Goal: Information Seeking & Learning: Check status

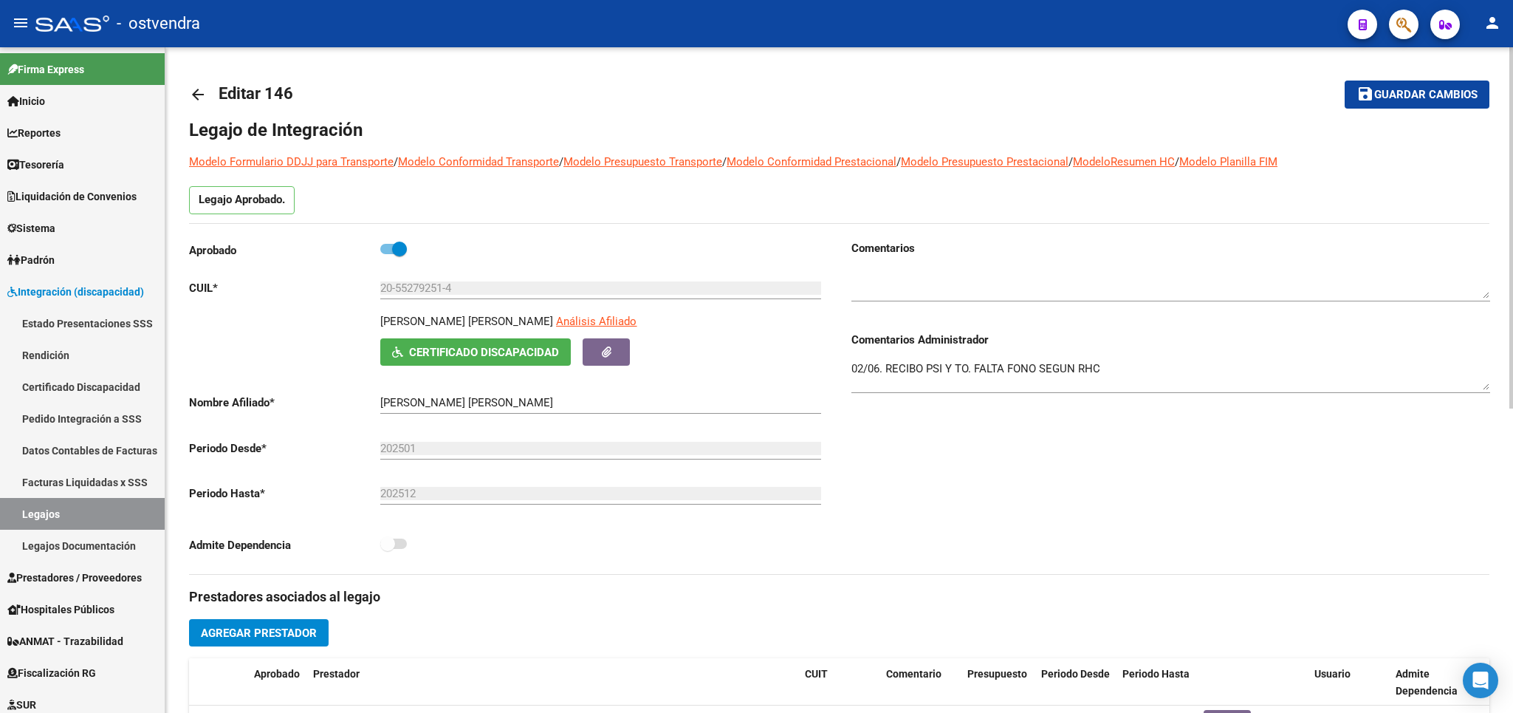
scroll to position [518, 0]
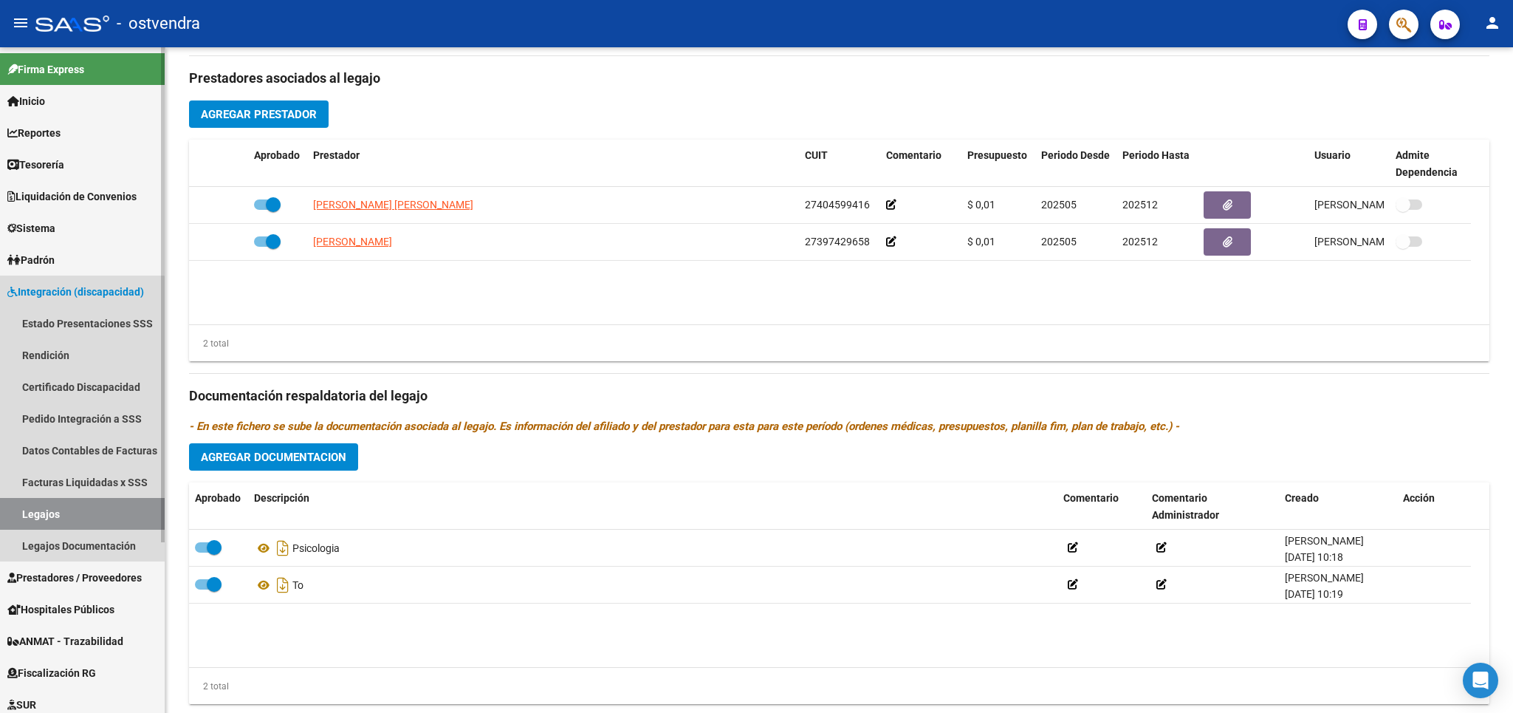
click at [39, 511] on link "Legajos" at bounding box center [82, 514] width 165 height 32
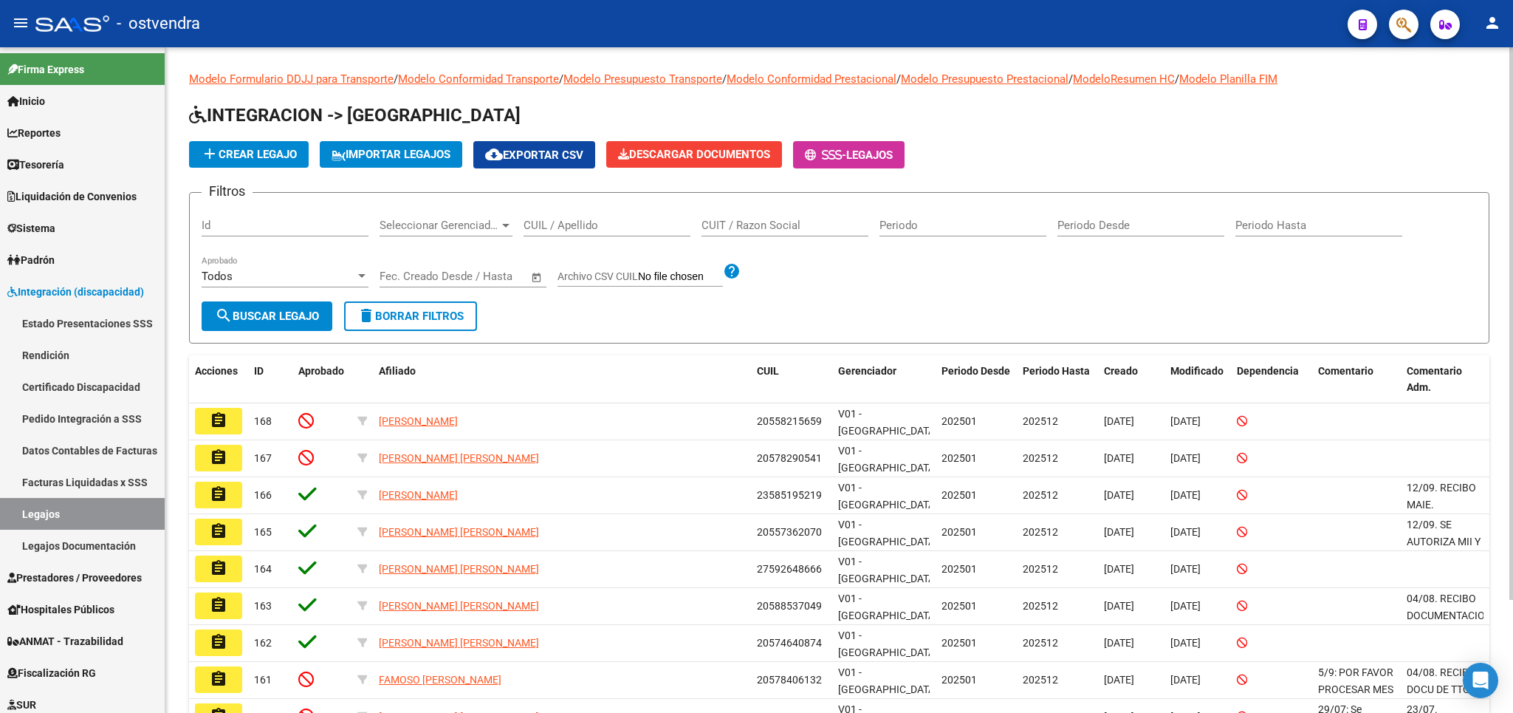
click at [565, 217] on div "CUIL / Apellido" at bounding box center [607, 221] width 167 height 32
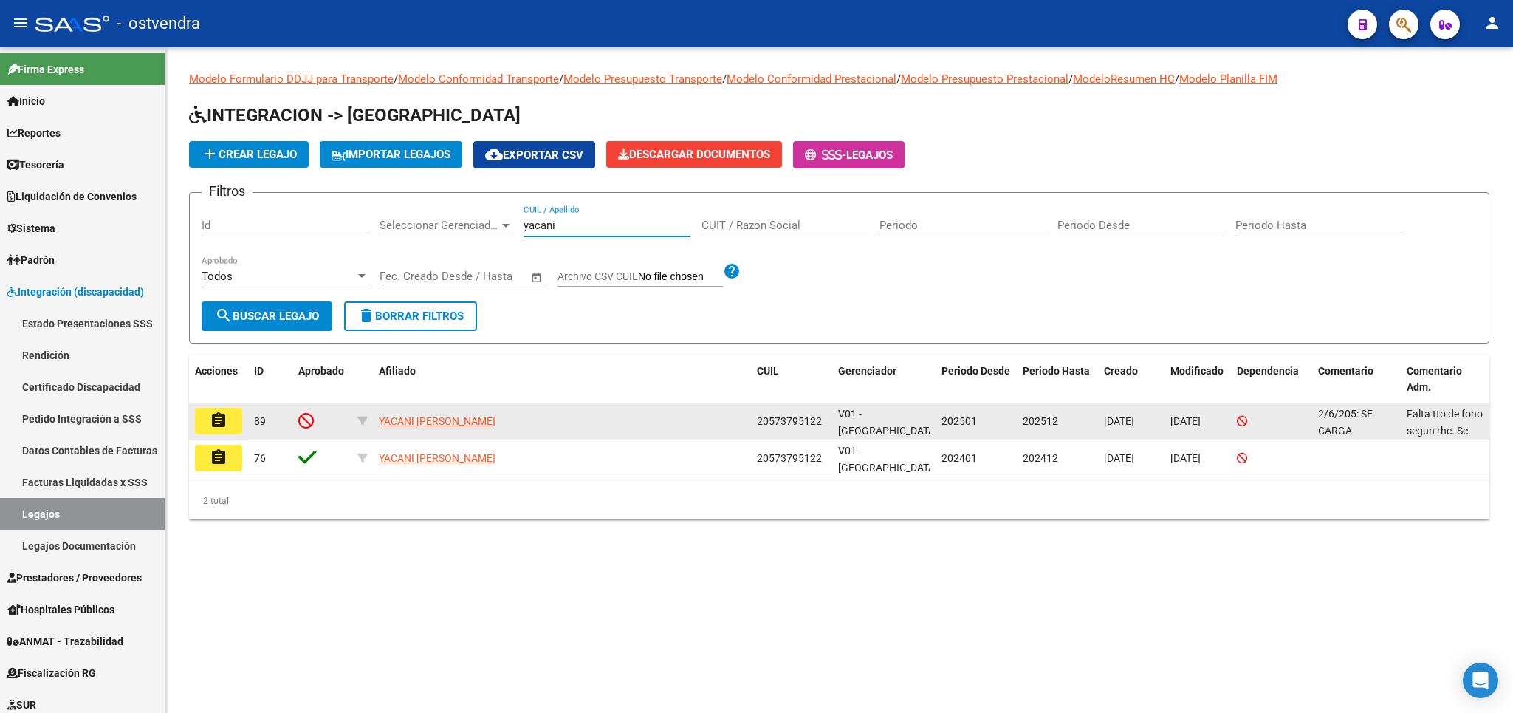
type input "yacani"
click at [216, 425] on mat-icon "assignment" at bounding box center [219, 420] width 18 height 18
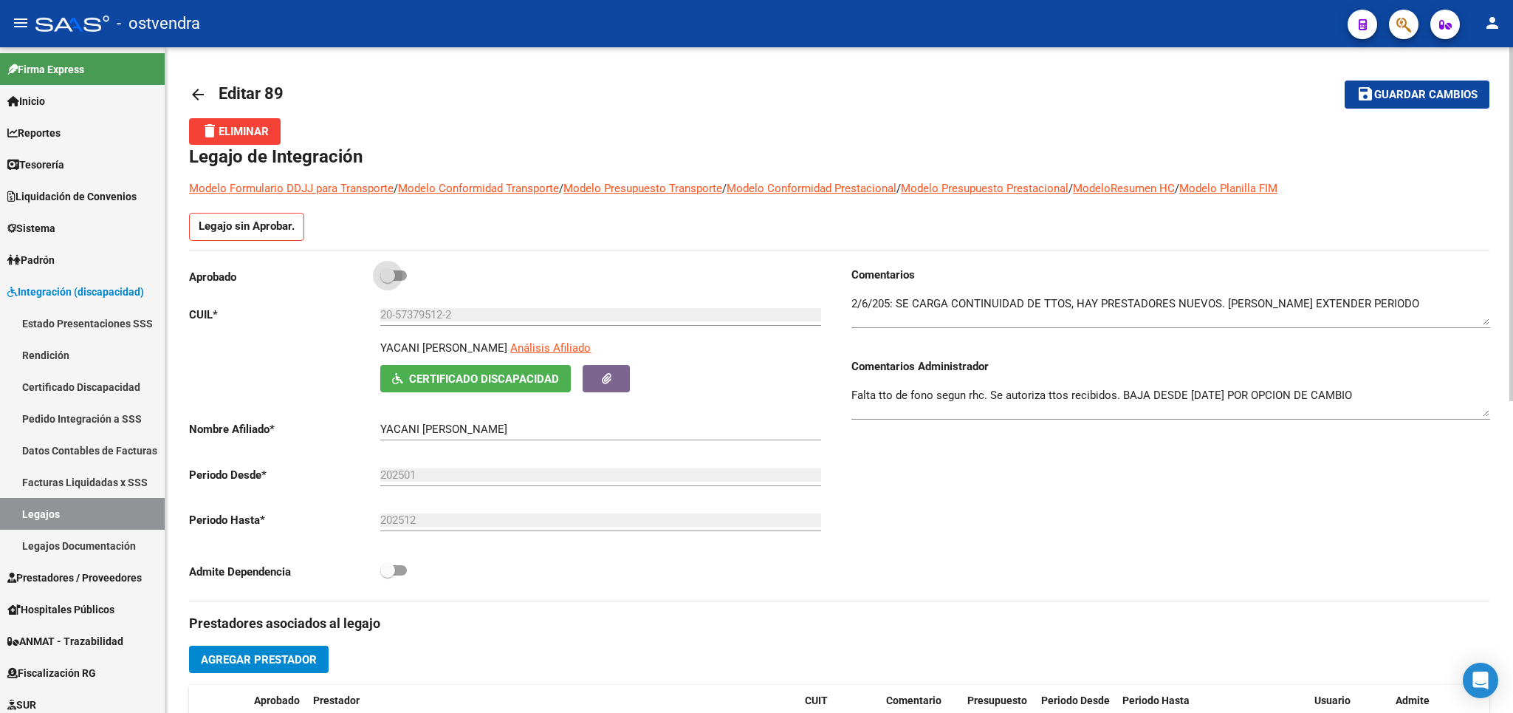
click at [391, 283] on span at bounding box center [387, 275] width 15 height 15
click at [388, 281] on input "checkbox" at bounding box center [387, 281] width 1 height 1
checkbox input "true"
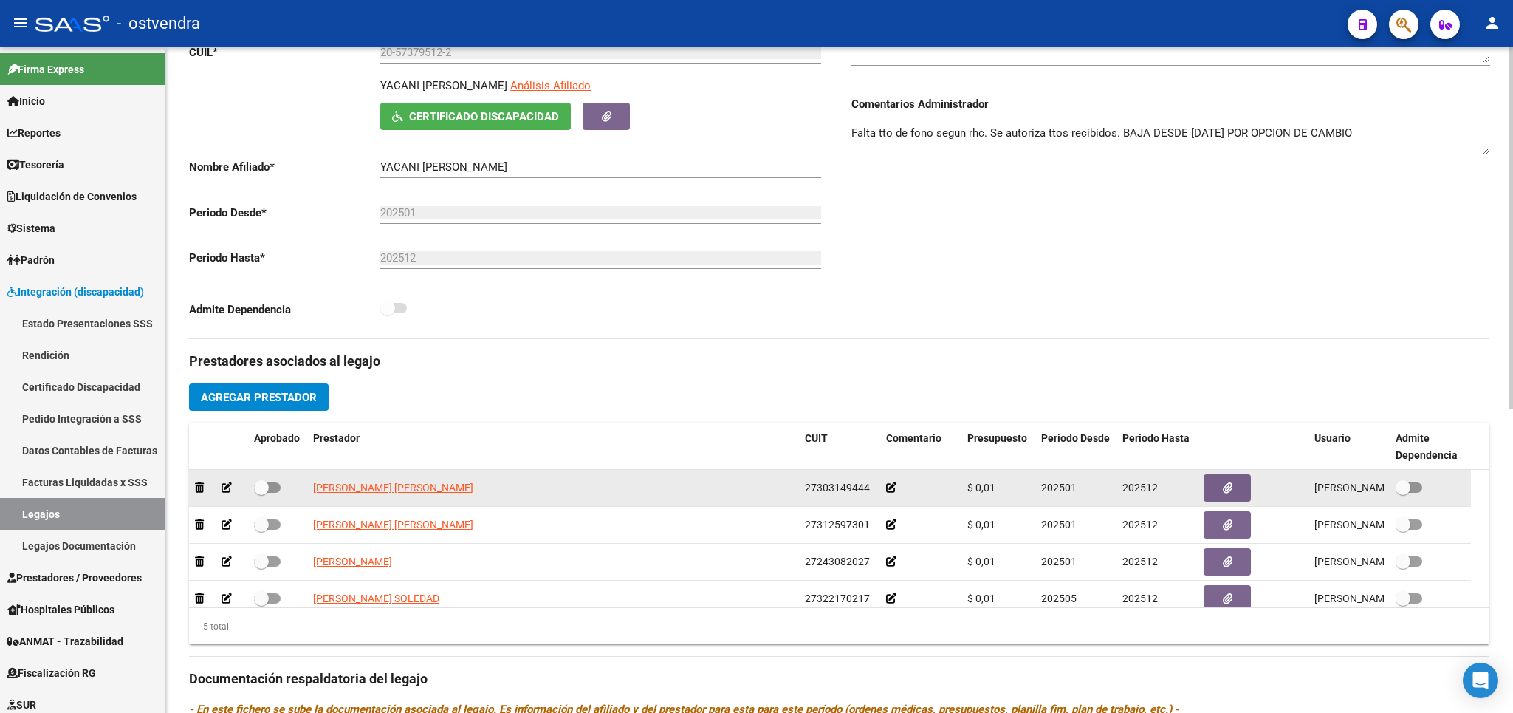
scroll to position [259, 0]
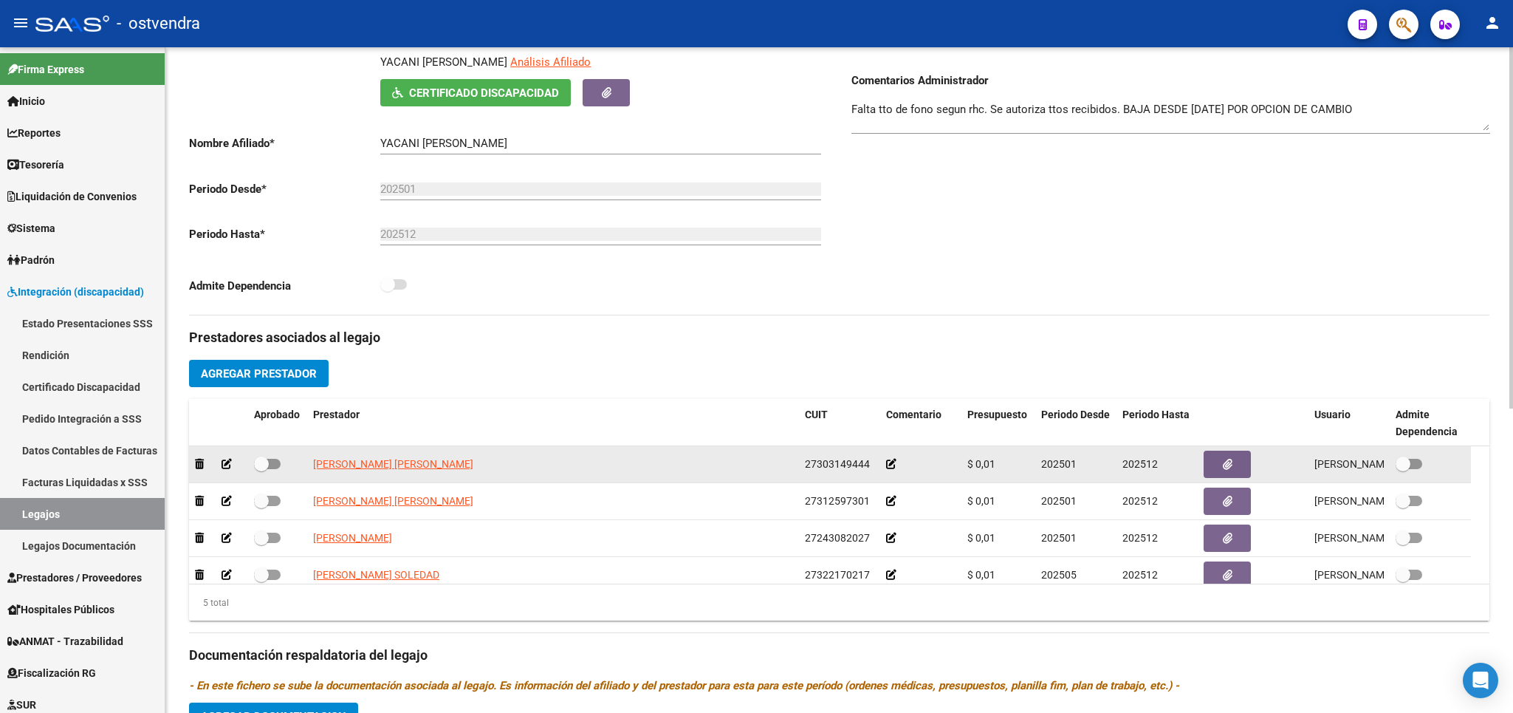
click at [267, 461] on span at bounding box center [261, 463] width 15 height 15
click at [261, 469] on input "checkbox" at bounding box center [261, 469] width 1 height 1
checkbox input "true"
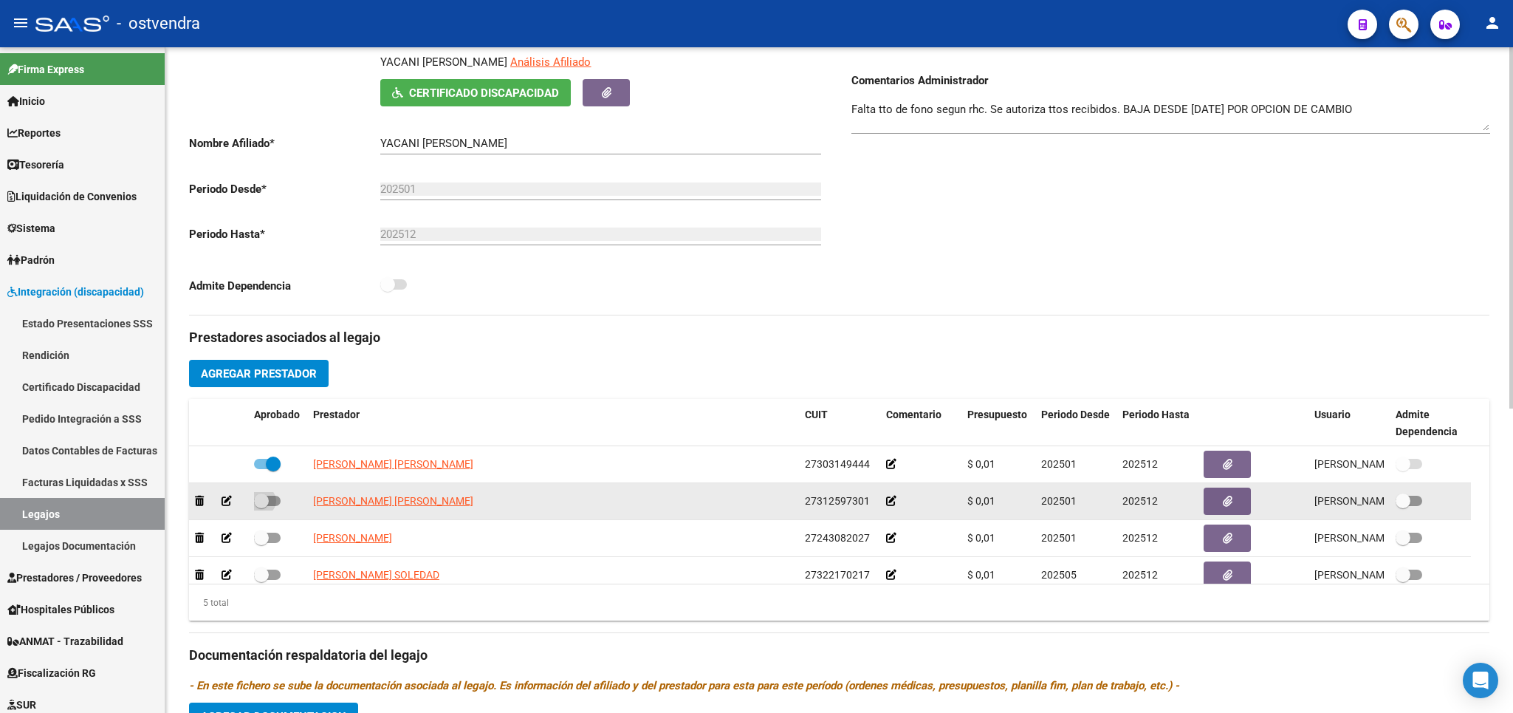
click at [265, 500] on span at bounding box center [261, 500] width 15 height 15
click at [261, 506] on input "checkbox" at bounding box center [261, 506] width 1 height 1
checkbox input "true"
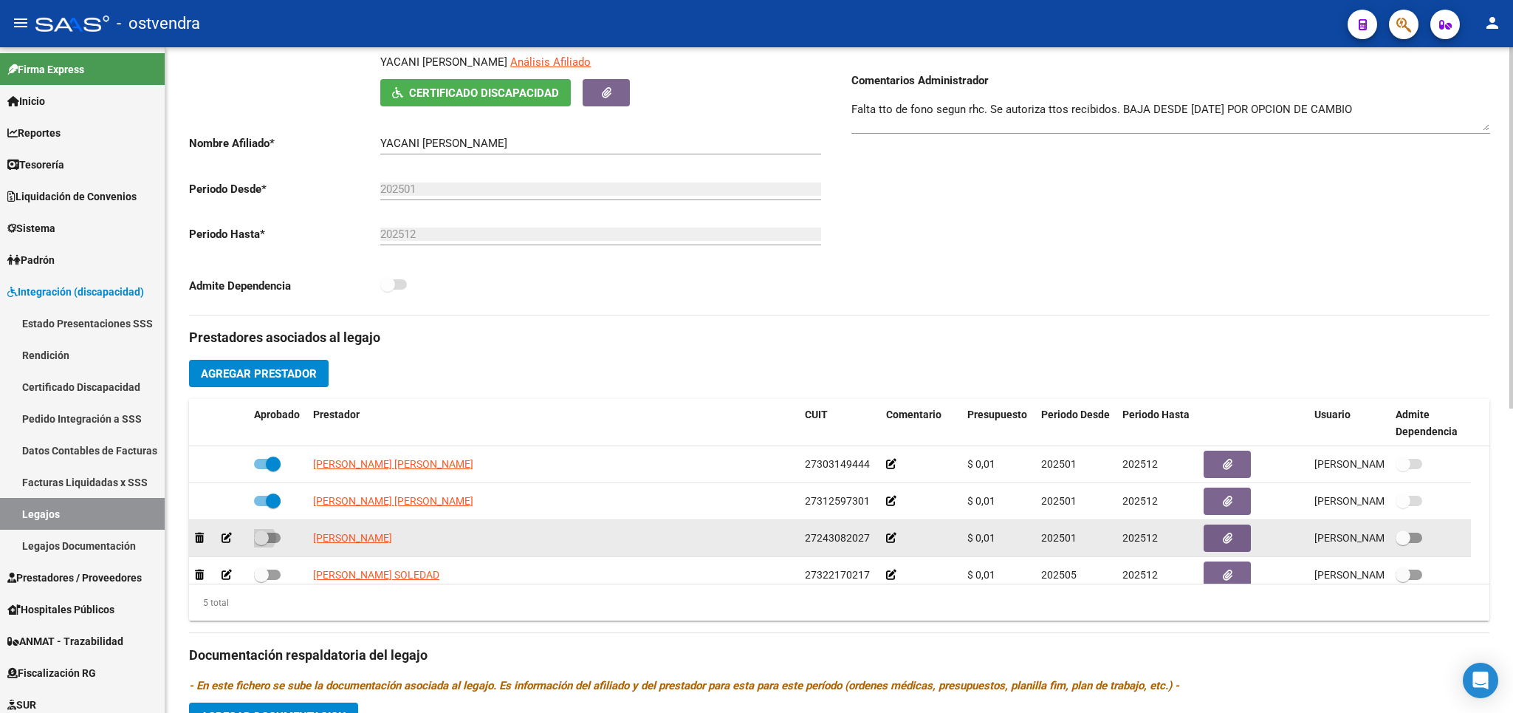
click at [265, 538] on span at bounding box center [261, 537] width 15 height 15
click at [261, 543] on input "checkbox" at bounding box center [261, 543] width 1 height 1
checkbox input "true"
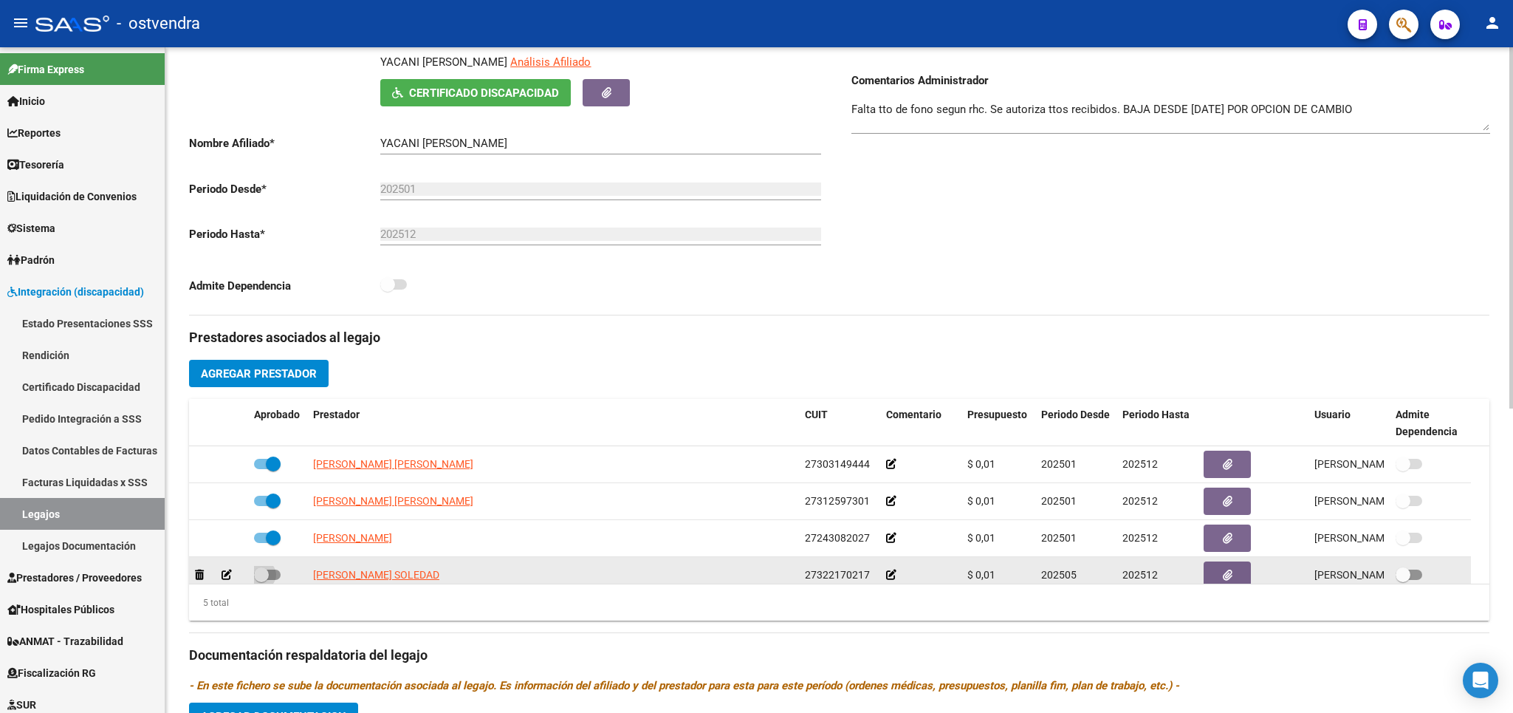
click at [263, 578] on span at bounding box center [261, 574] width 15 height 15
click at [261, 580] on input "checkbox" at bounding box center [261, 580] width 1 height 1
checkbox input "true"
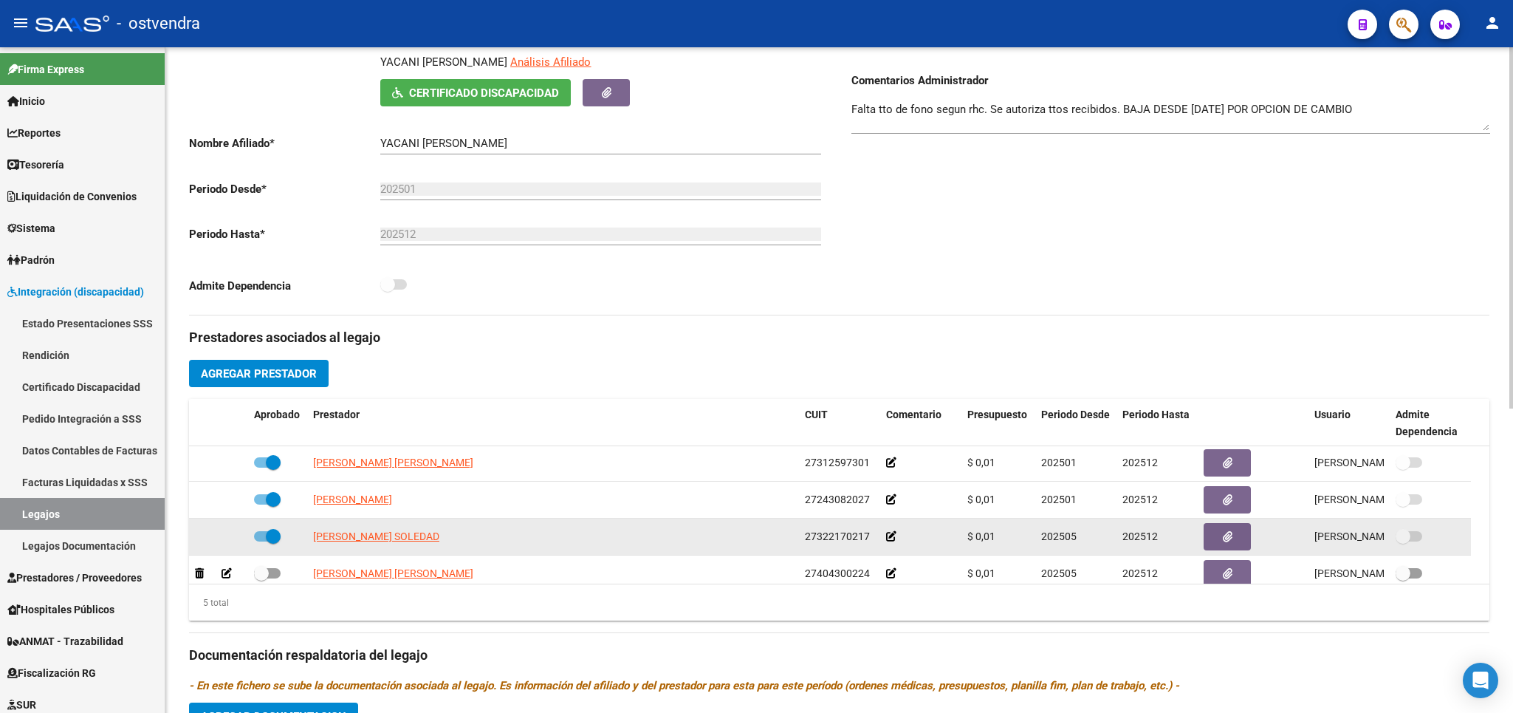
scroll to position [51, 0]
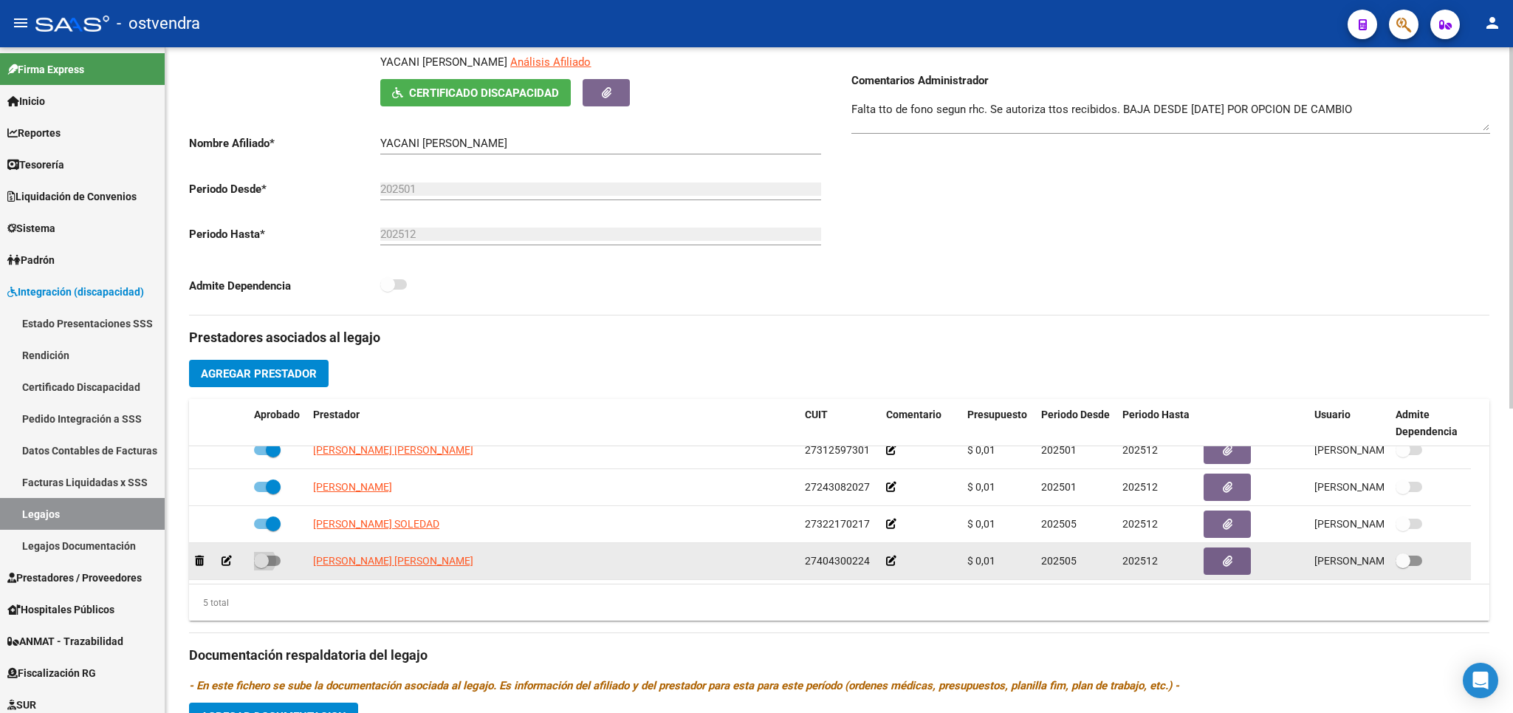
click at [261, 568] on span at bounding box center [261, 560] width 15 height 15
click at [261, 566] on input "checkbox" at bounding box center [261, 566] width 1 height 1
checkbox input "true"
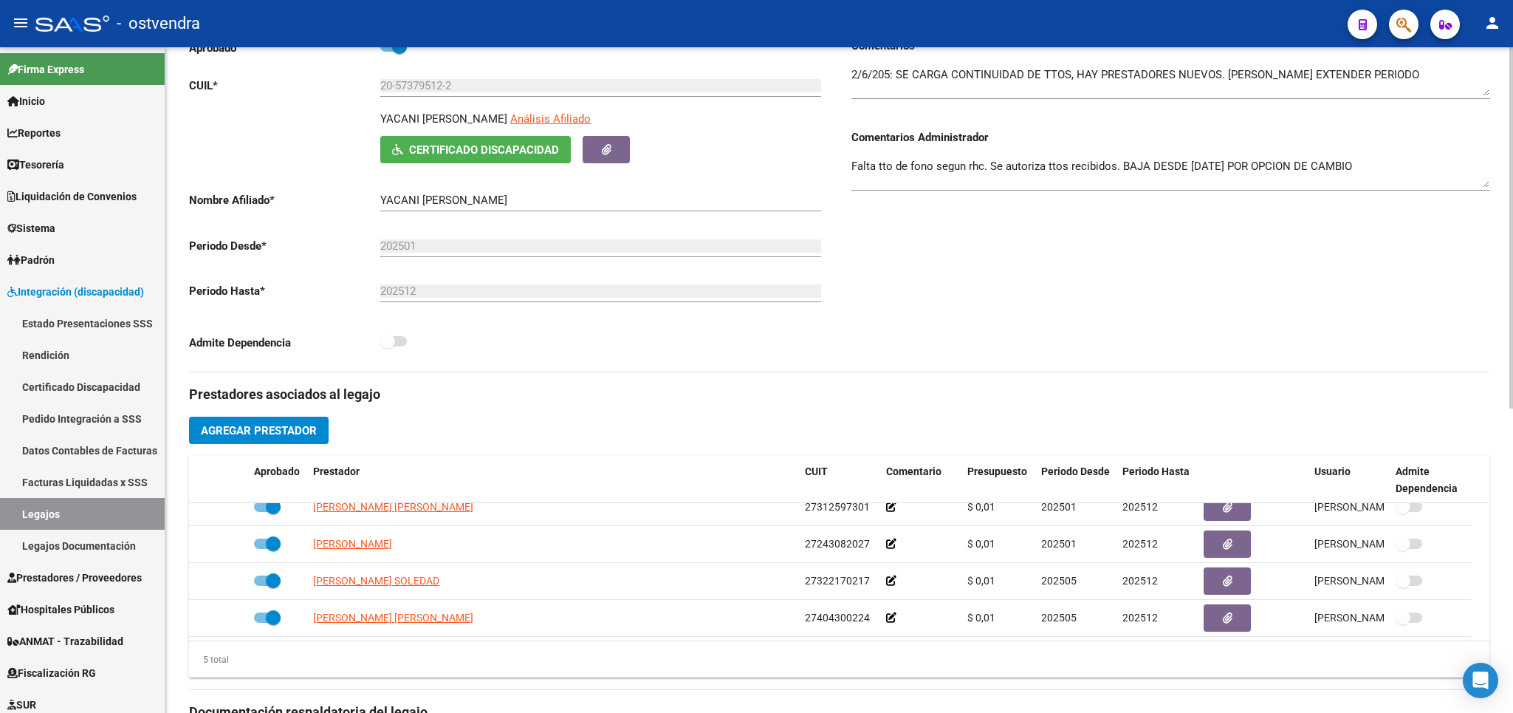
scroll to position [0, 0]
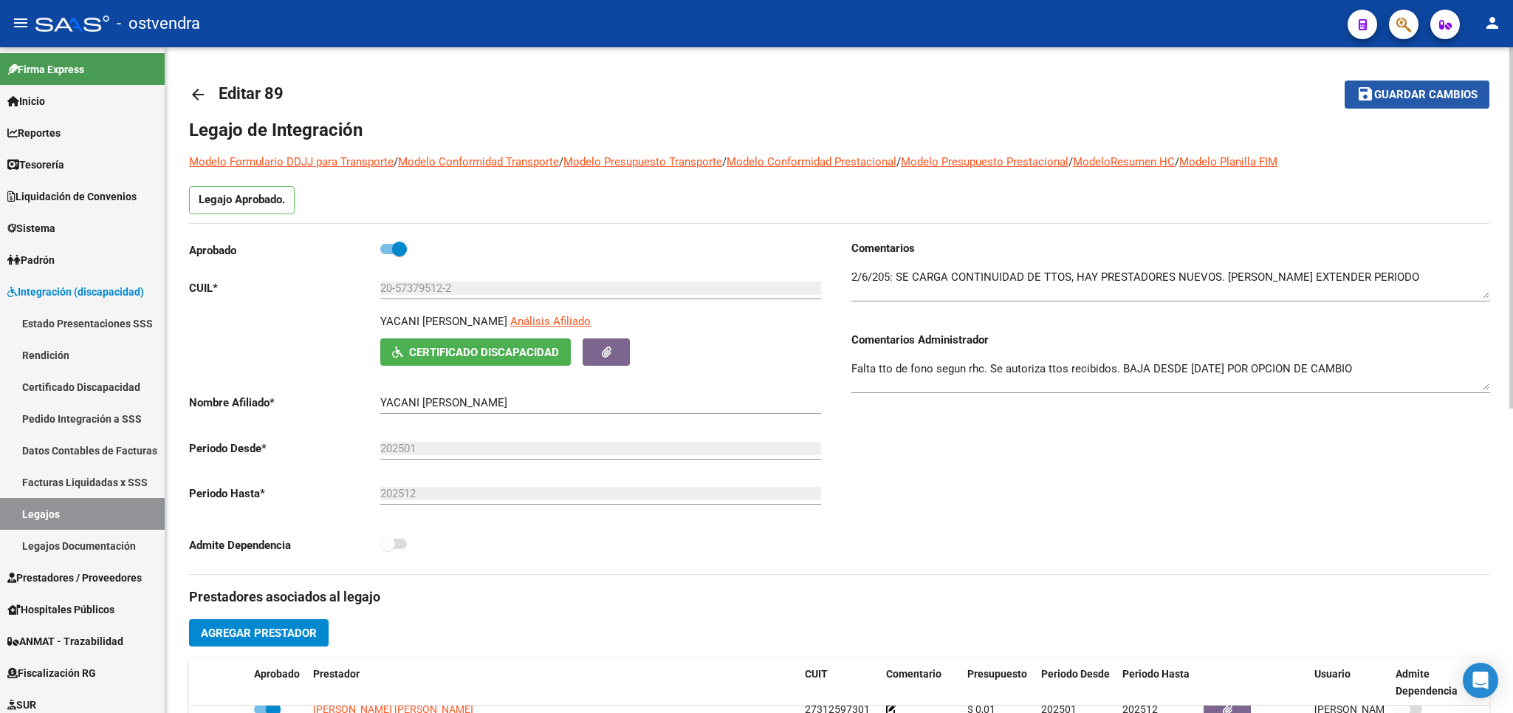
click at [1424, 82] on button "save Guardar cambios" at bounding box center [1417, 93] width 145 height 27
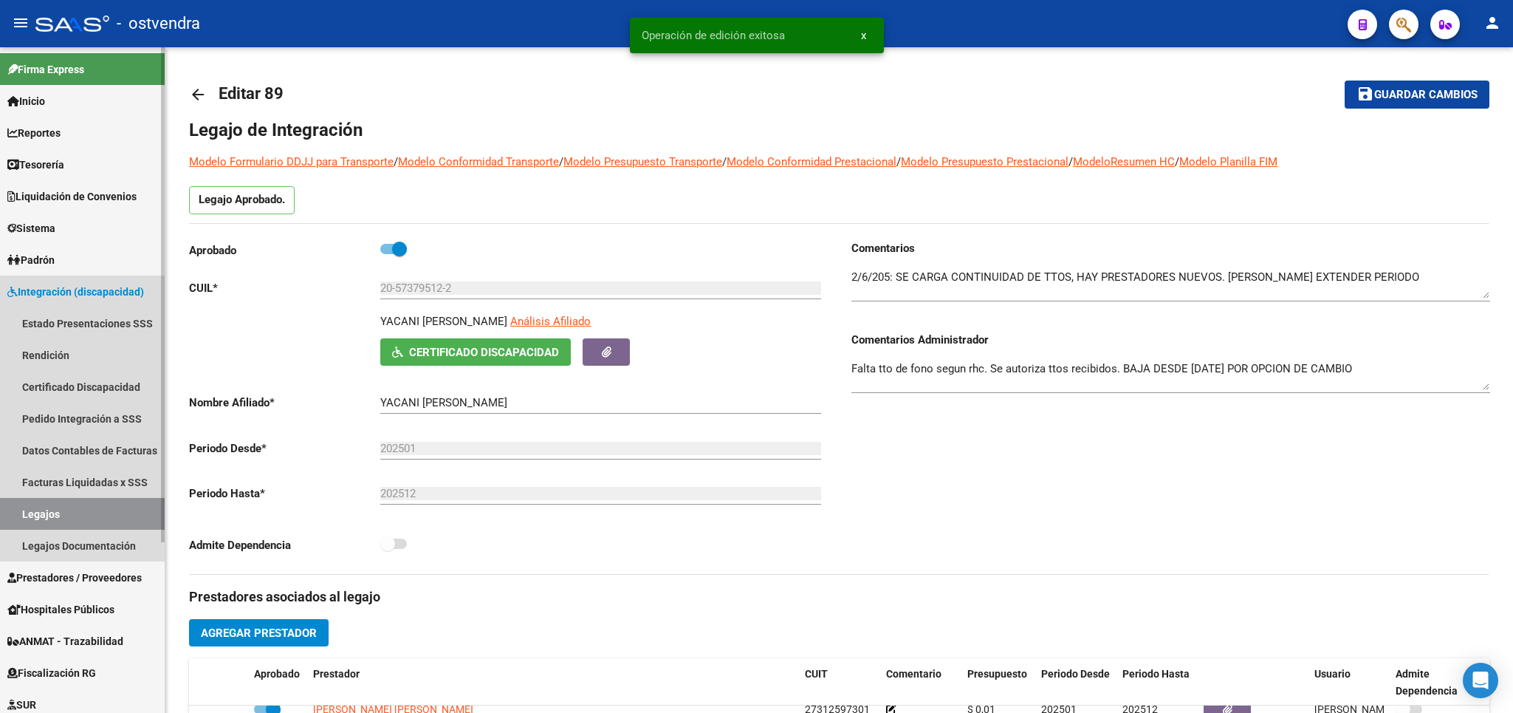
click at [68, 513] on link "Legajos" at bounding box center [82, 514] width 165 height 32
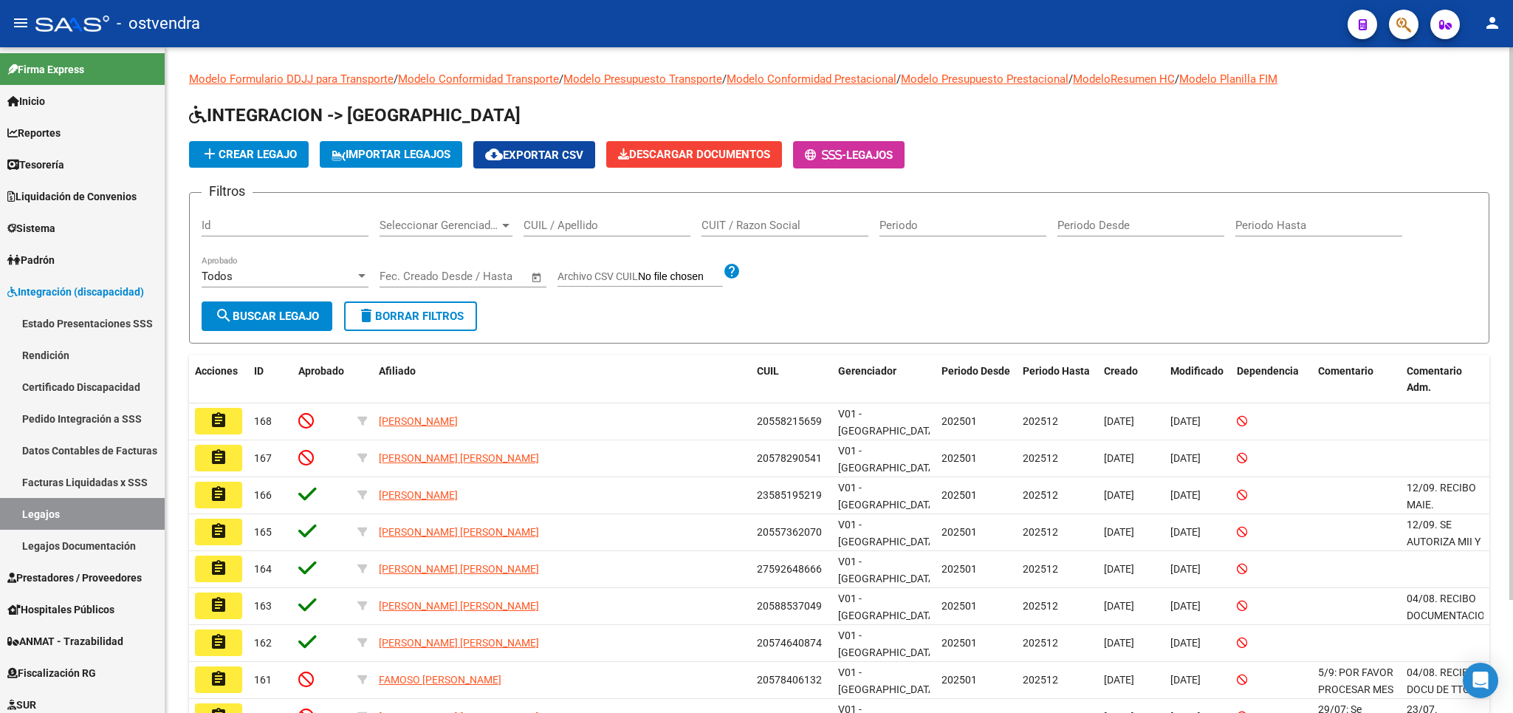
click at [554, 234] on div "CUIL / Apellido" at bounding box center [607, 221] width 167 height 32
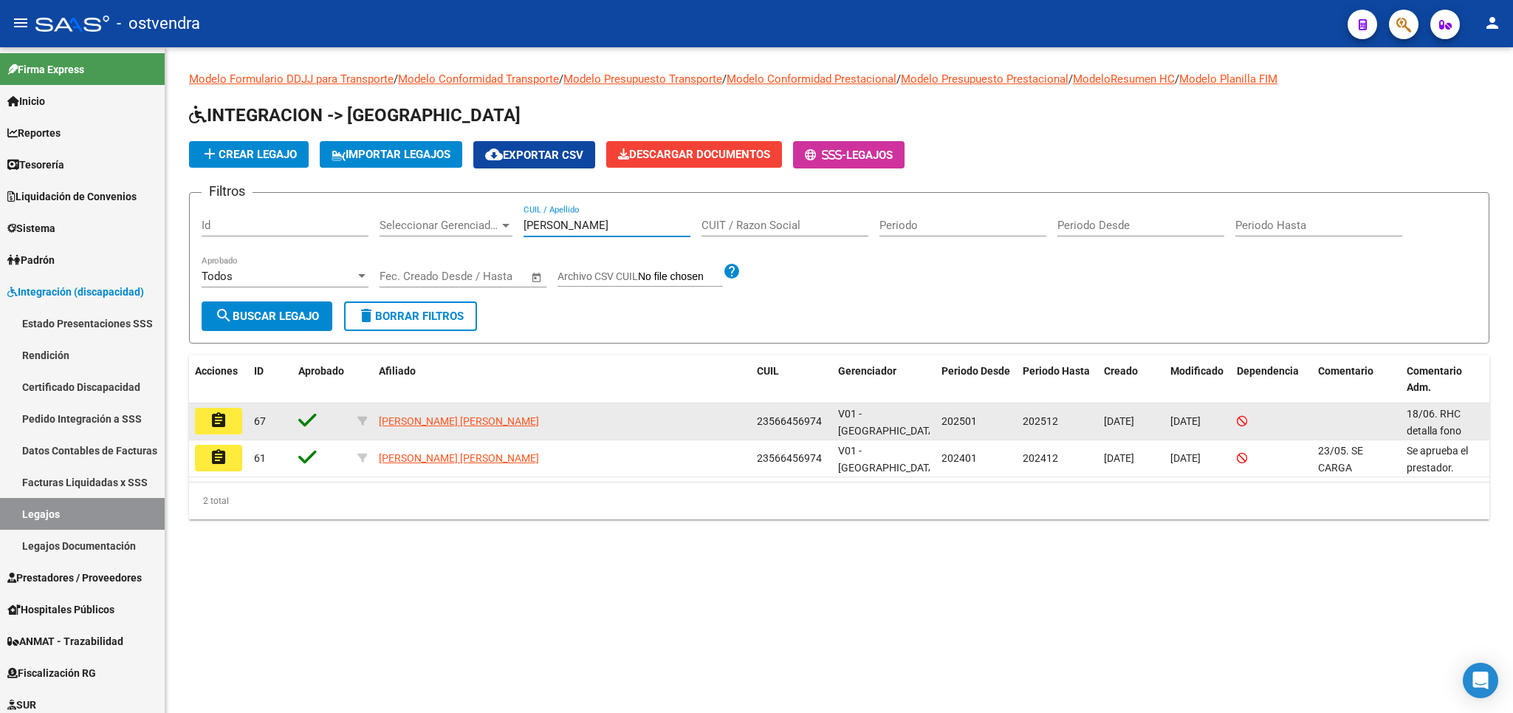
type input "[PERSON_NAME]"
click at [217, 419] on mat-icon "assignment" at bounding box center [219, 420] width 18 height 18
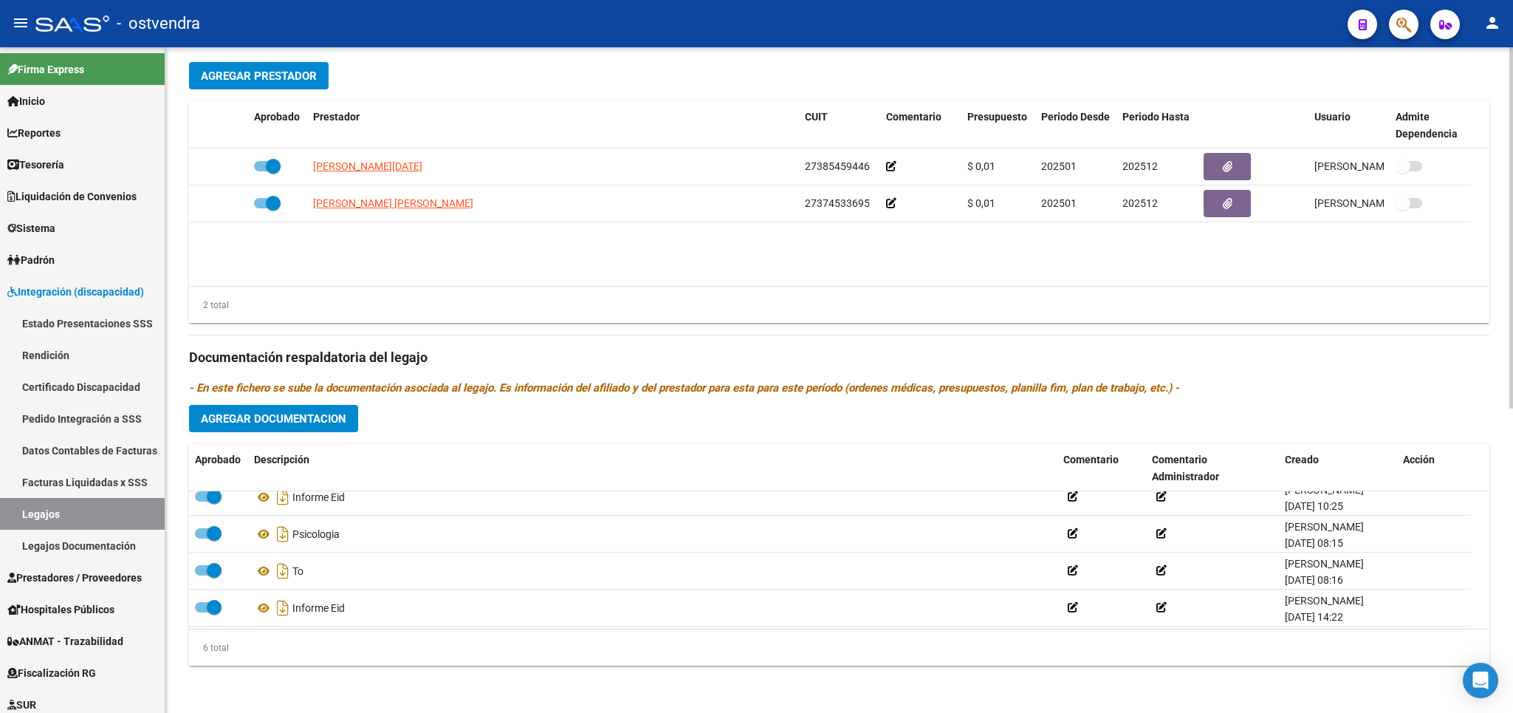
scroll to position [89, 0]
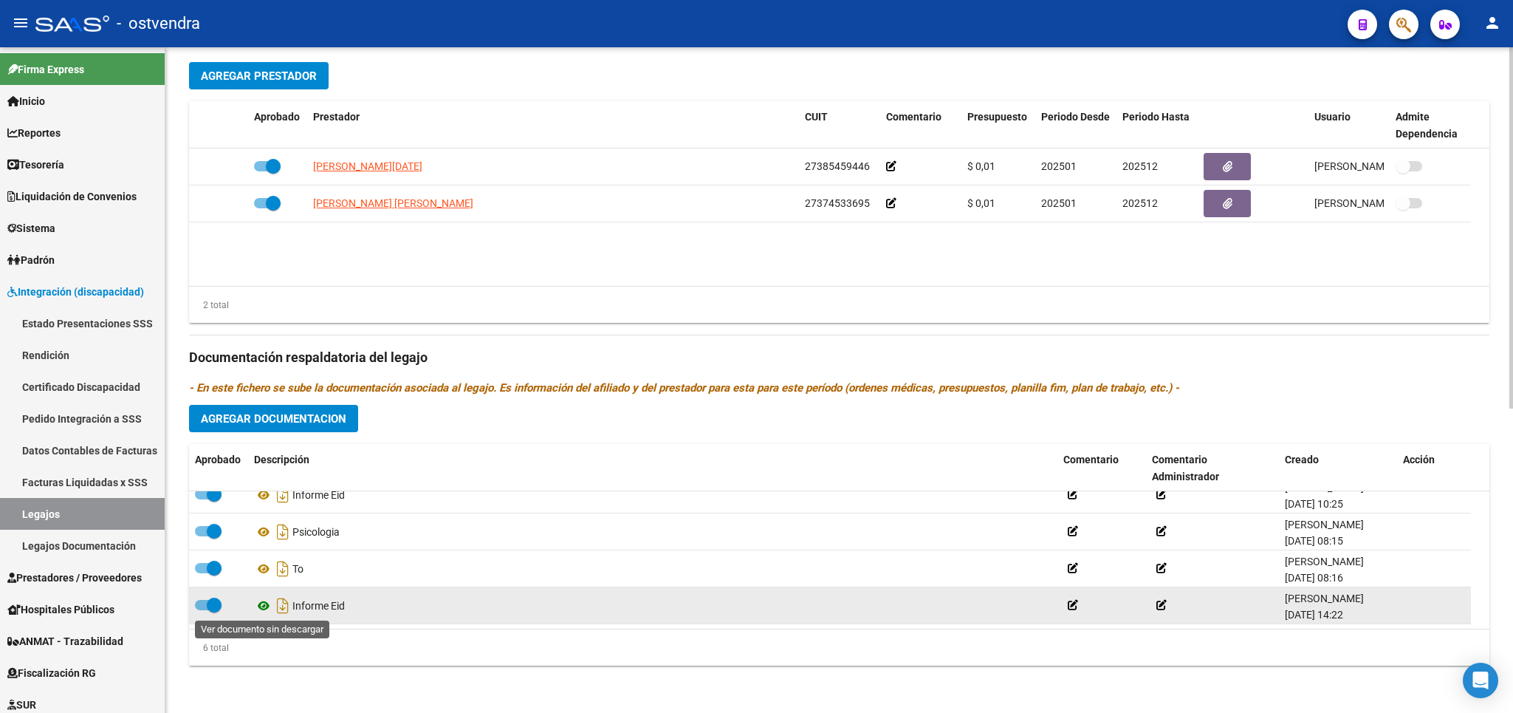
click at [266, 603] on icon at bounding box center [263, 606] width 19 height 18
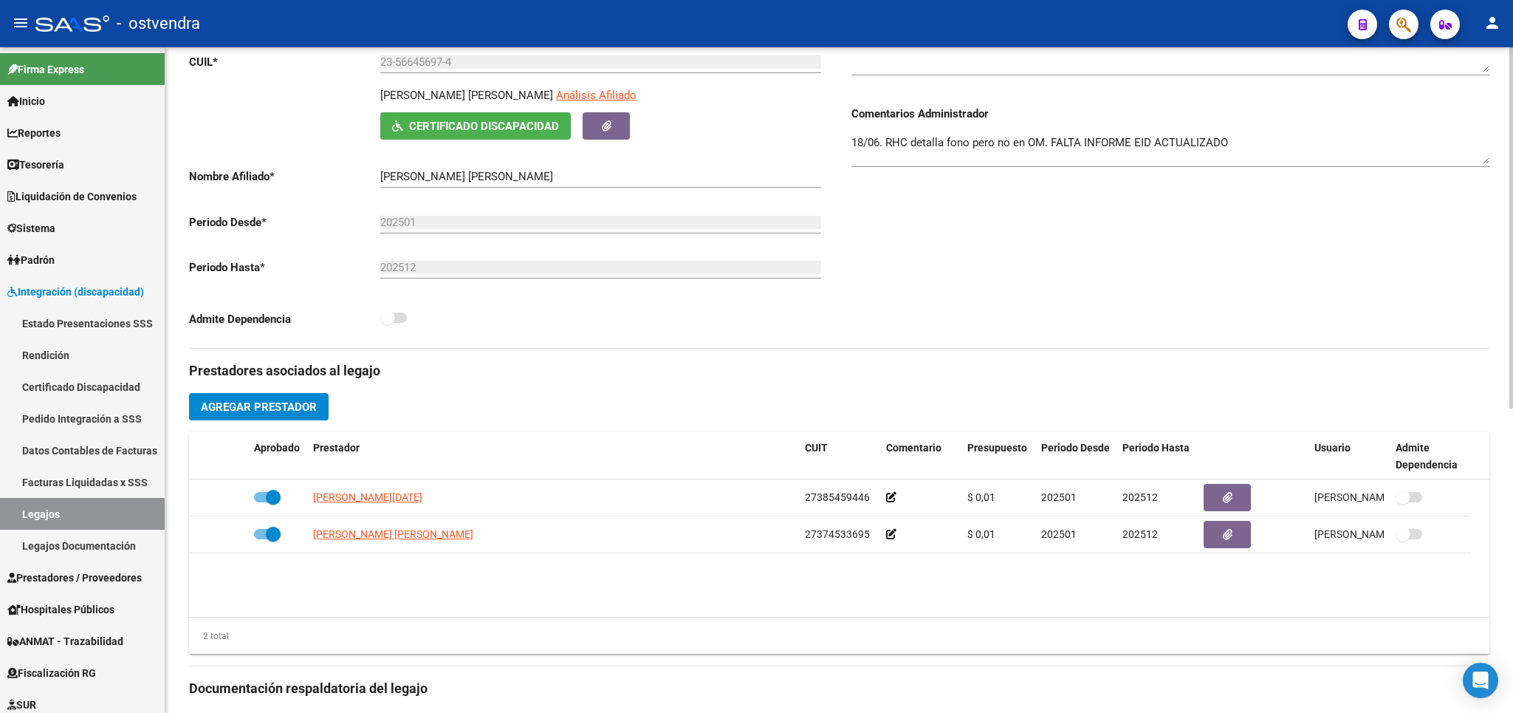
scroll to position [215, 0]
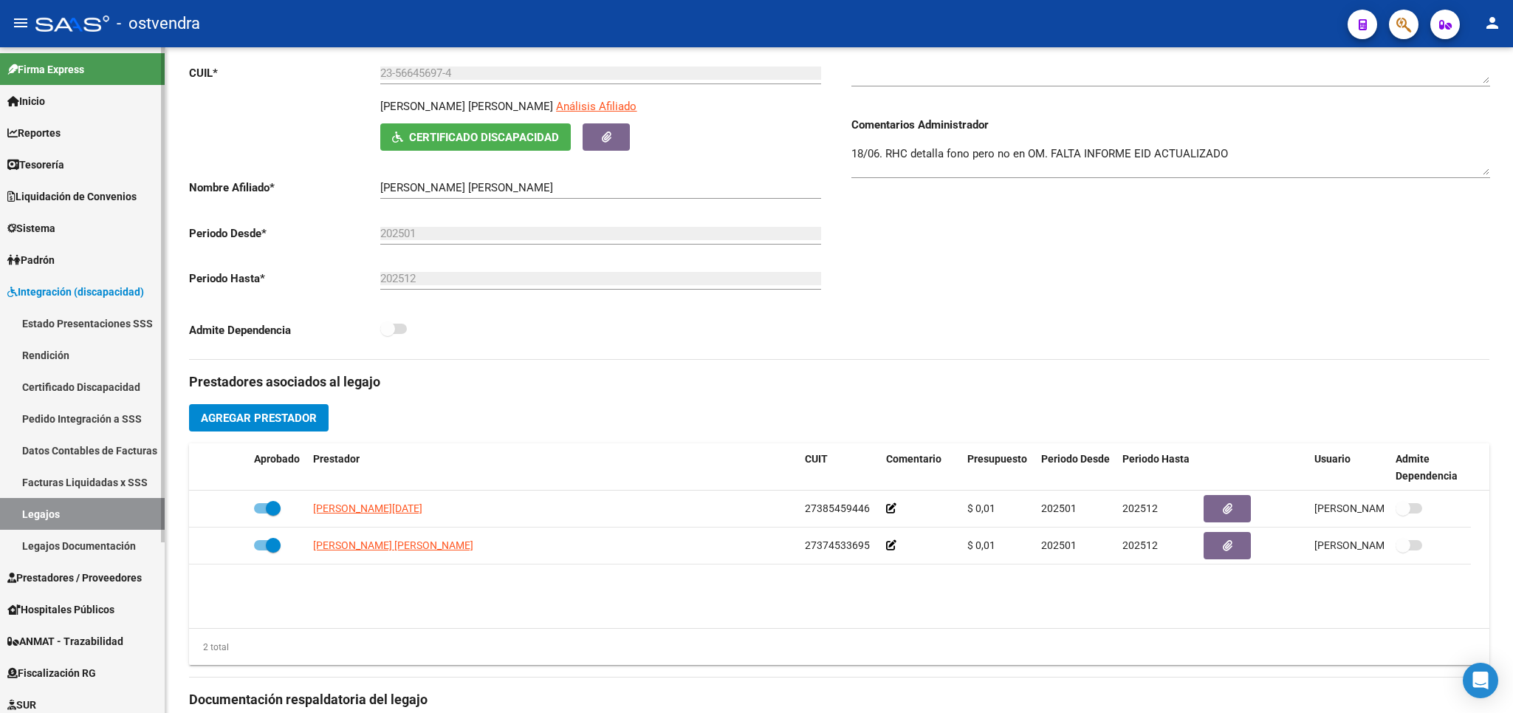
click at [68, 482] on link "Facturas Liquidadas x SSS" at bounding box center [82, 482] width 165 height 32
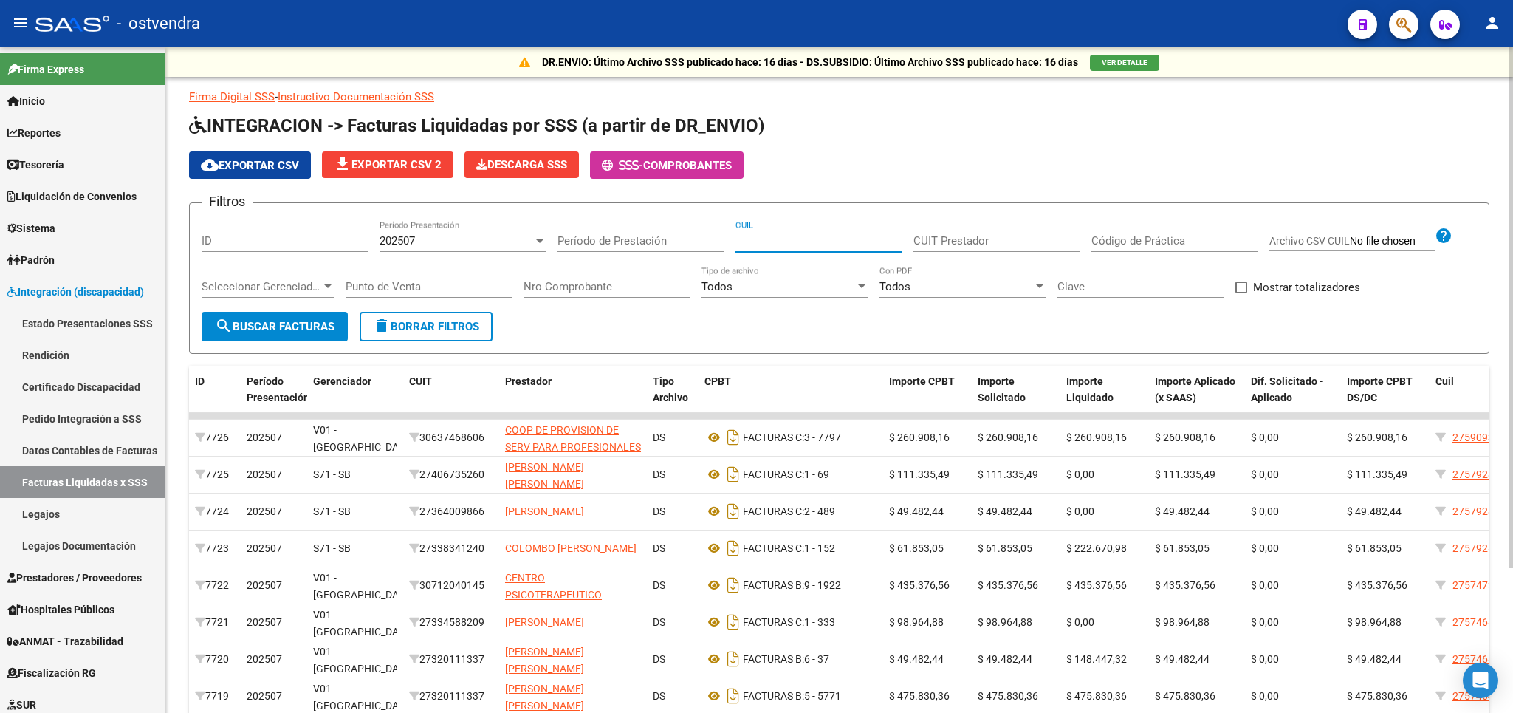
paste input "20-56648402-2"
type input "20-56648402-2"
click at [303, 319] on button "search Buscar Facturas" at bounding box center [275, 327] width 146 height 30
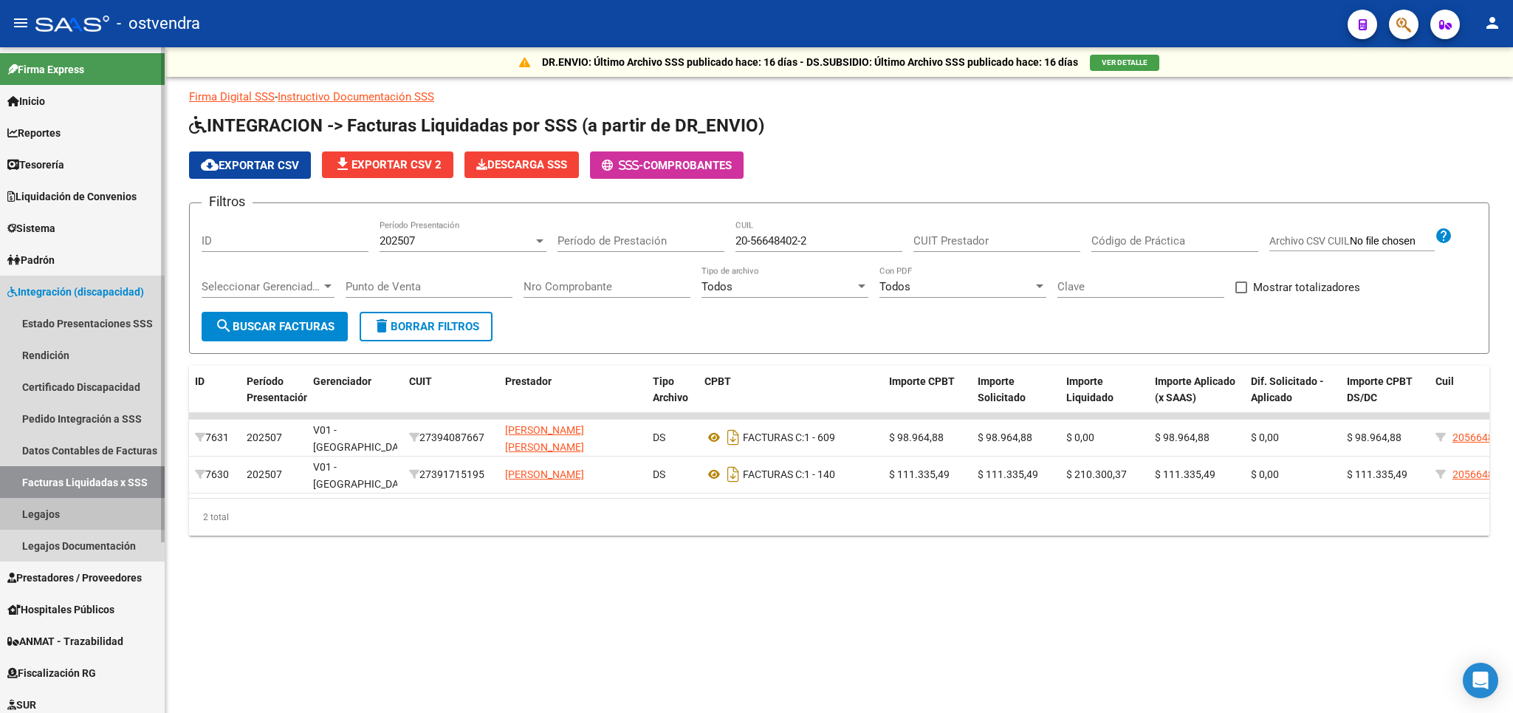
click at [29, 516] on link "Legajos" at bounding box center [82, 514] width 165 height 32
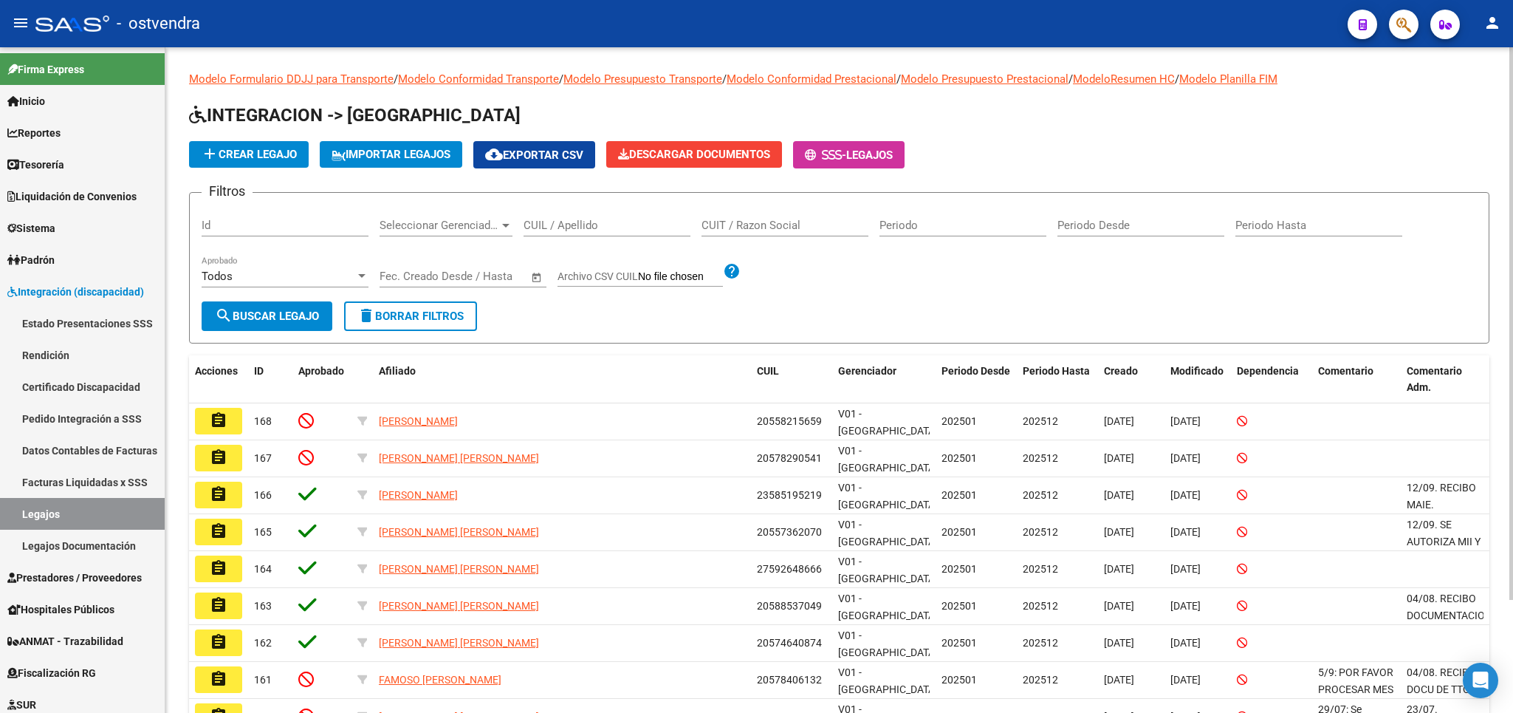
click at [591, 217] on div "CUIL / Apellido" at bounding box center [607, 221] width 167 height 32
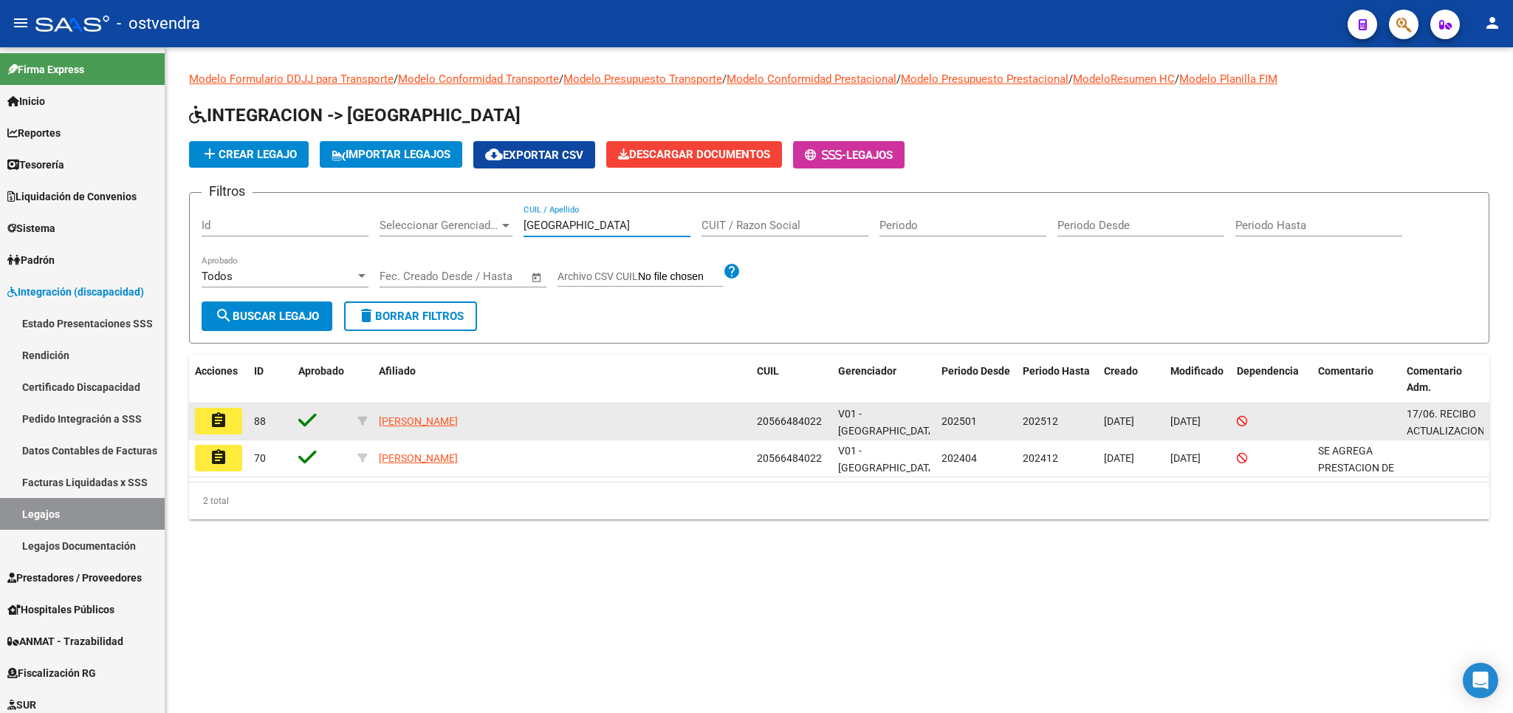
type input "[GEOGRAPHIC_DATA]"
click at [221, 419] on mat-icon "assignment" at bounding box center [219, 420] width 18 height 18
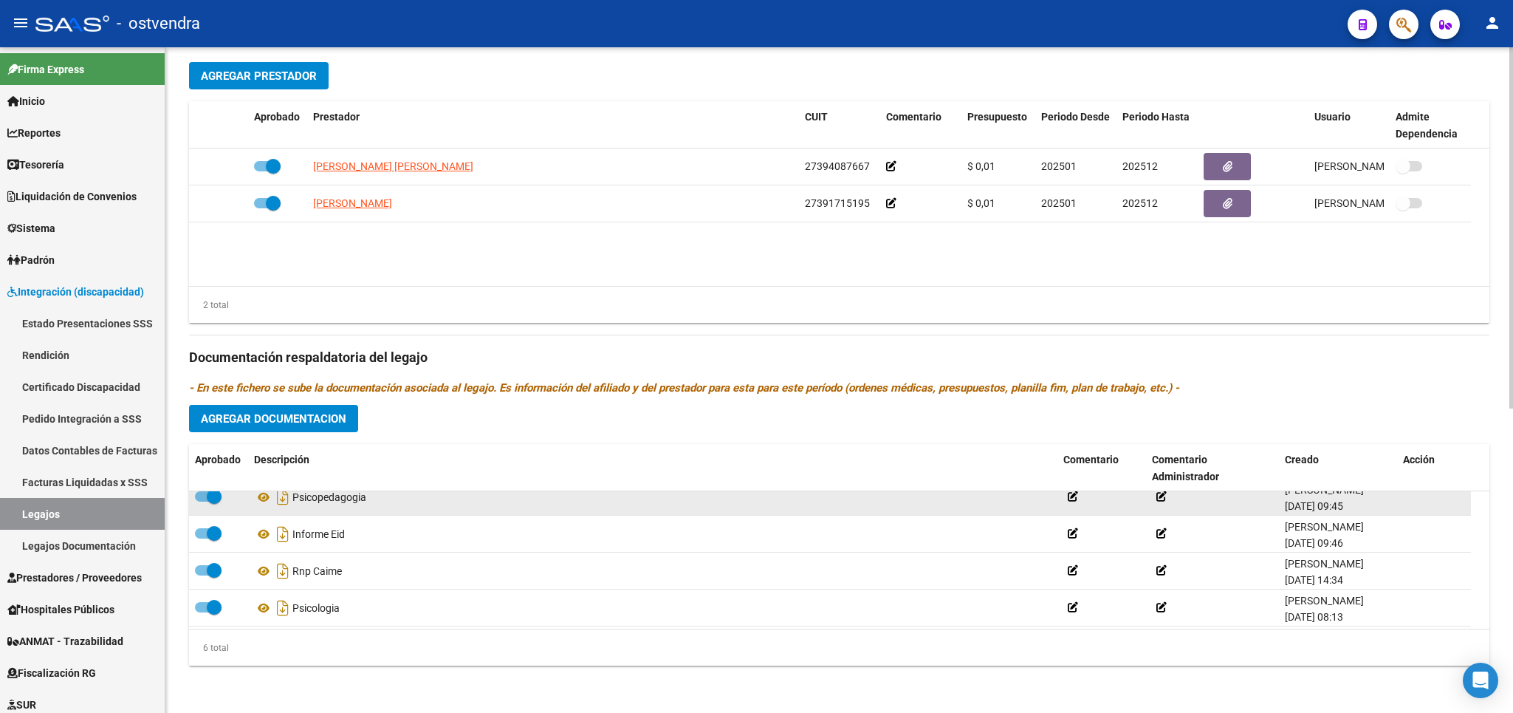
scroll to position [86, 0]
click at [263, 501] on icon at bounding box center [263, 497] width 19 height 18
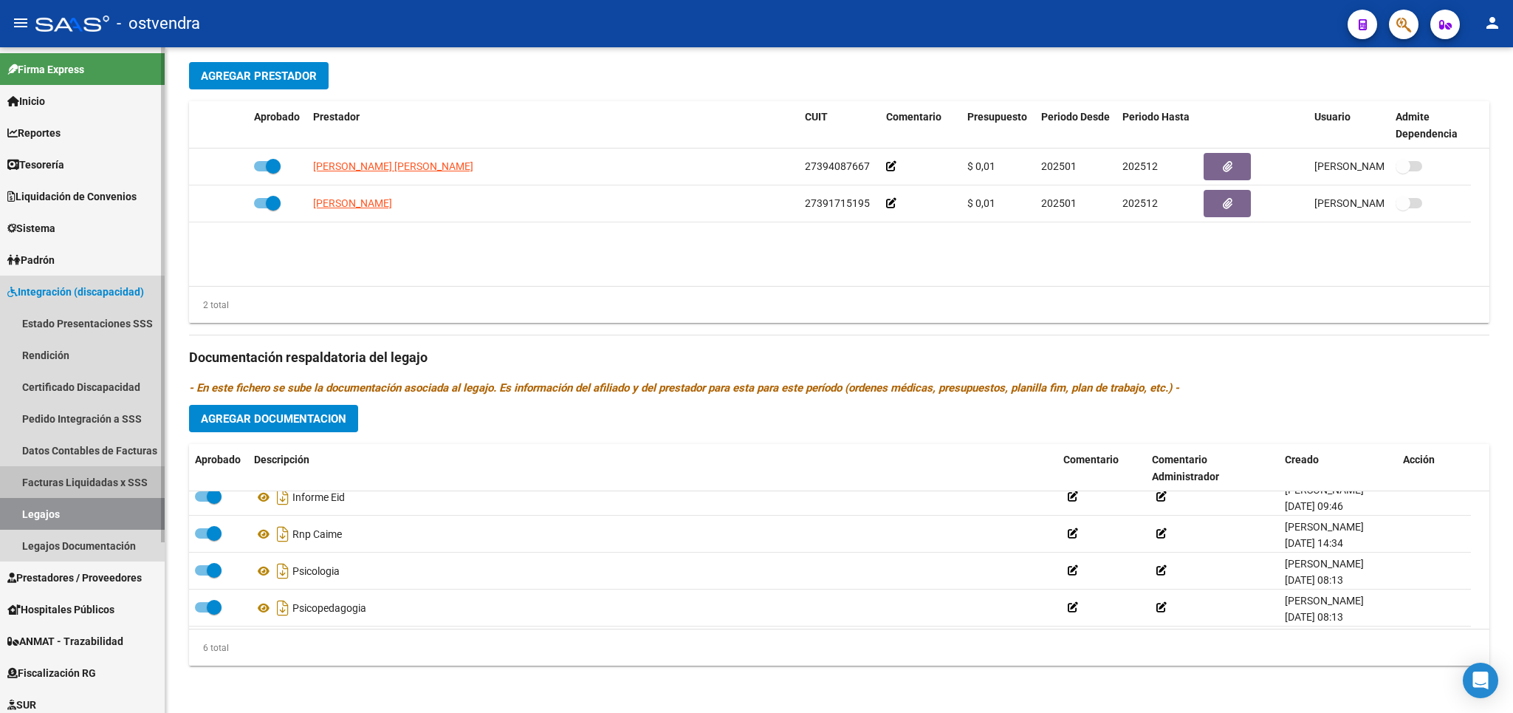
click at [50, 474] on link "Facturas Liquidadas x SSS" at bounding box center [82, 482] width 165 height 32
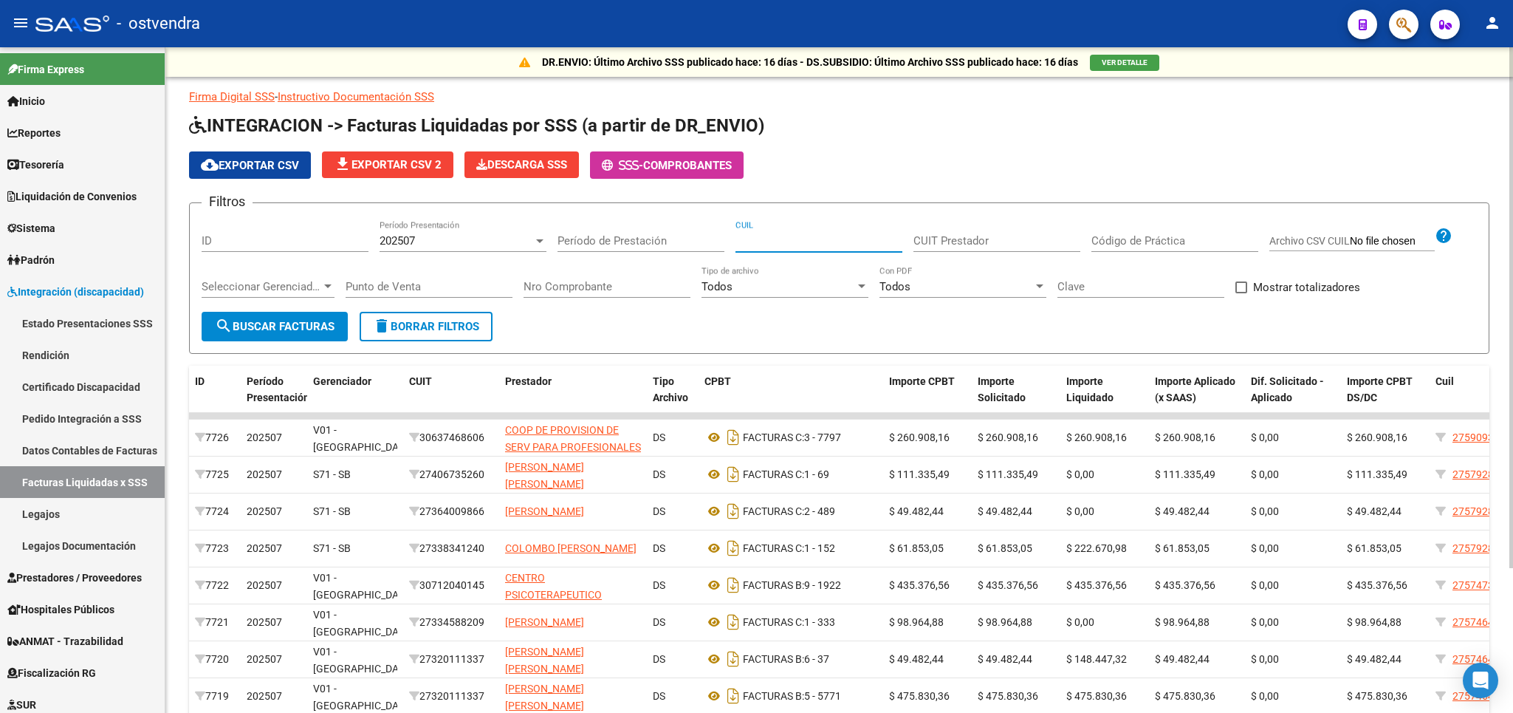
paste input "20-57379512-2"
type input "20-57379512-2"
click at [281, 329] on span "search Buscar Facturas" at bounding box center [275, 326] width 120 height 13
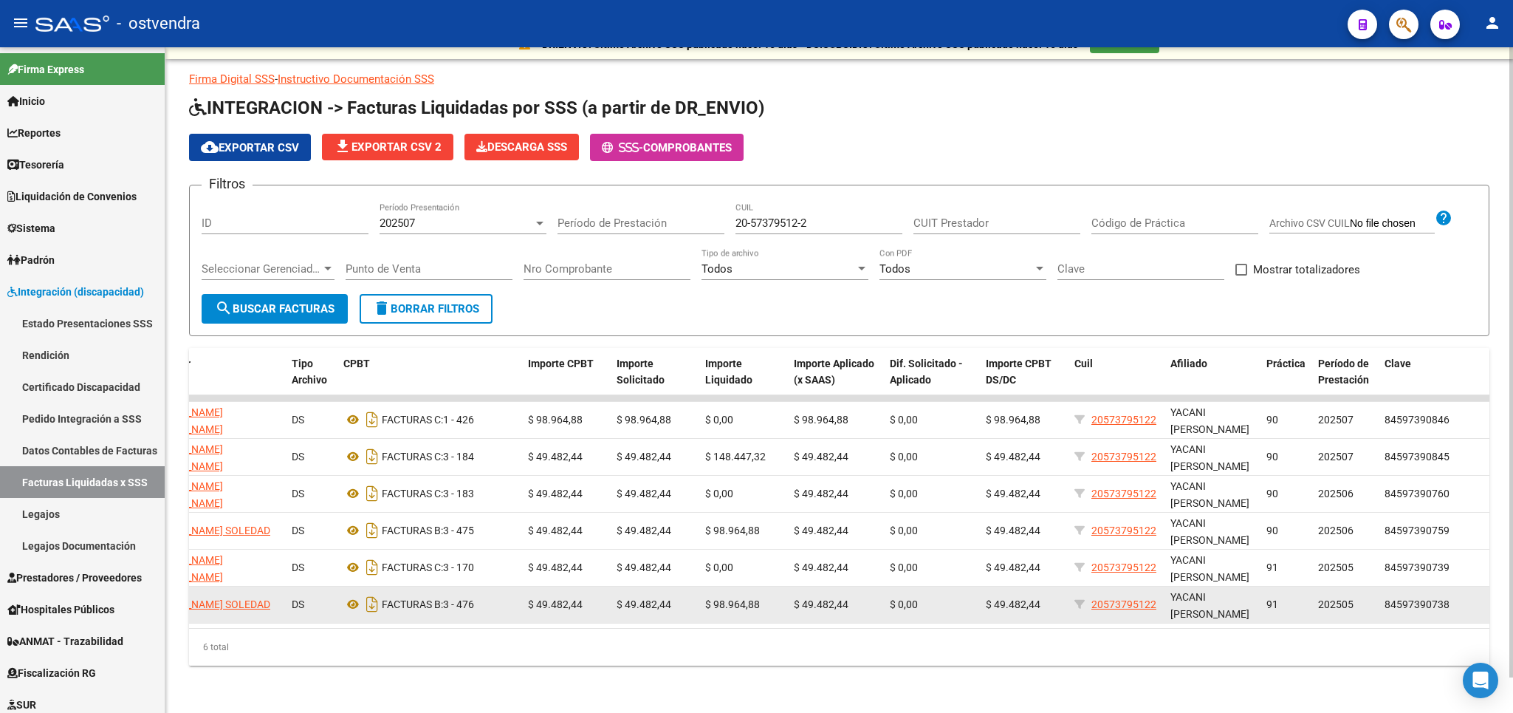
scroll to position [38, 0]
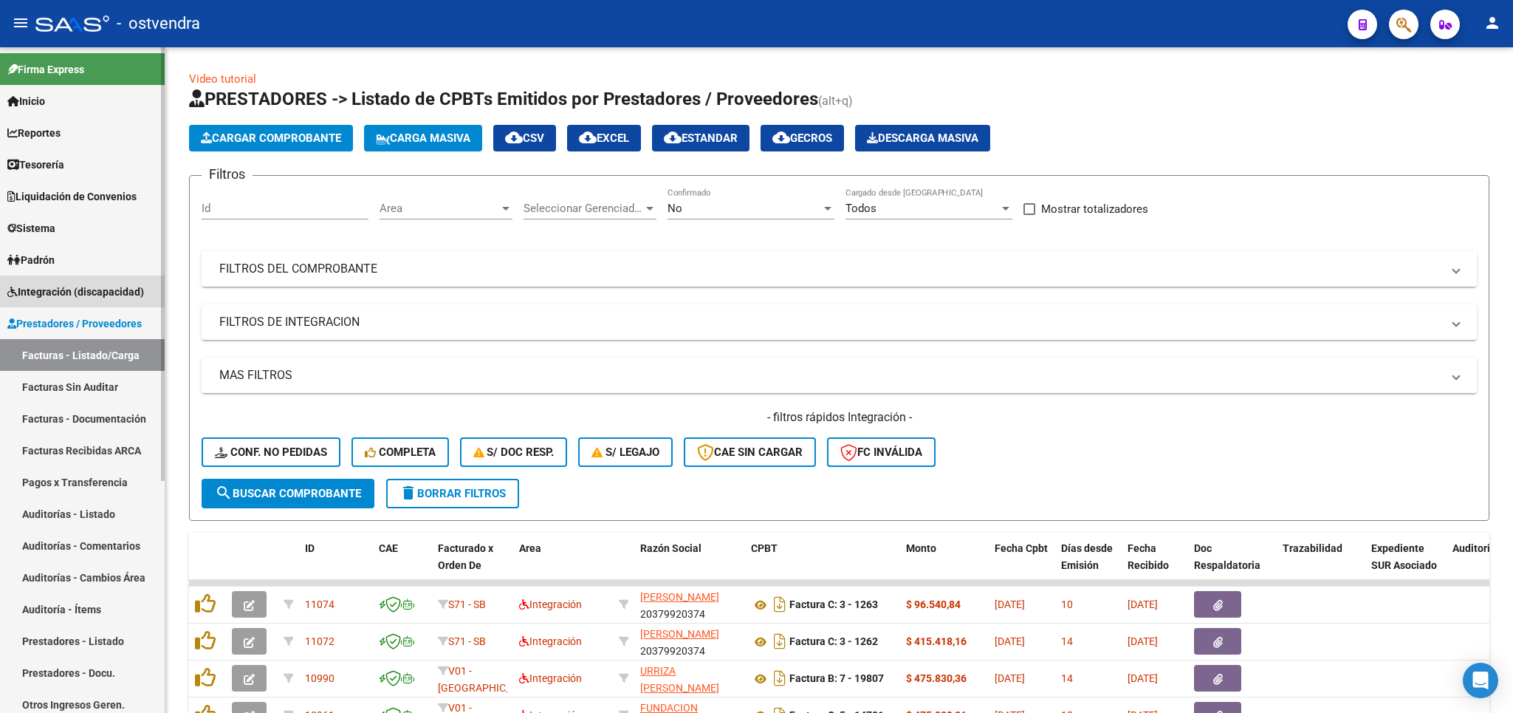
click at [55, 288] on span "Integración (discapacidad)" at bounding box center [75, 292] width 137 height 16
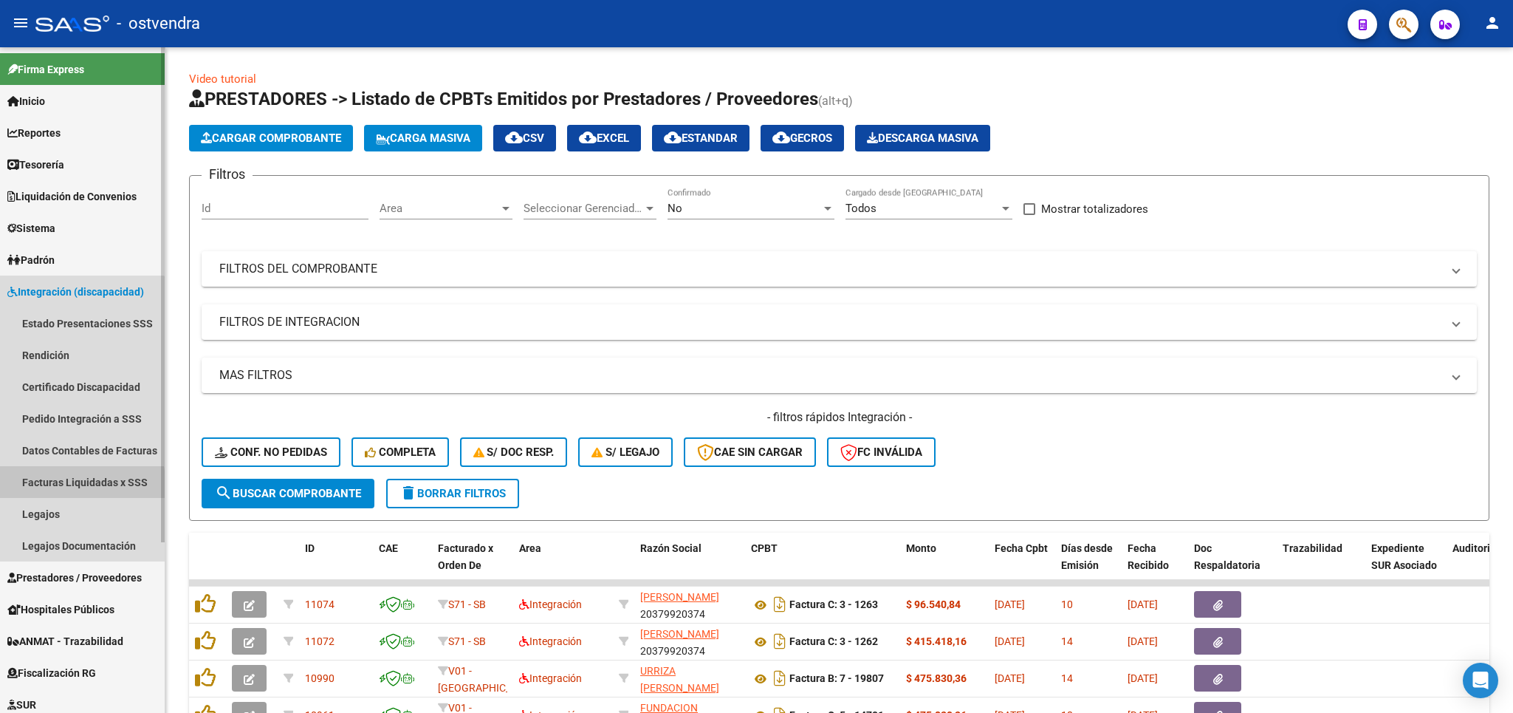
click at [68, 487] on link "Facturas Liquidadas x SSS" at bounding box center [82, 482] width 165 height 32
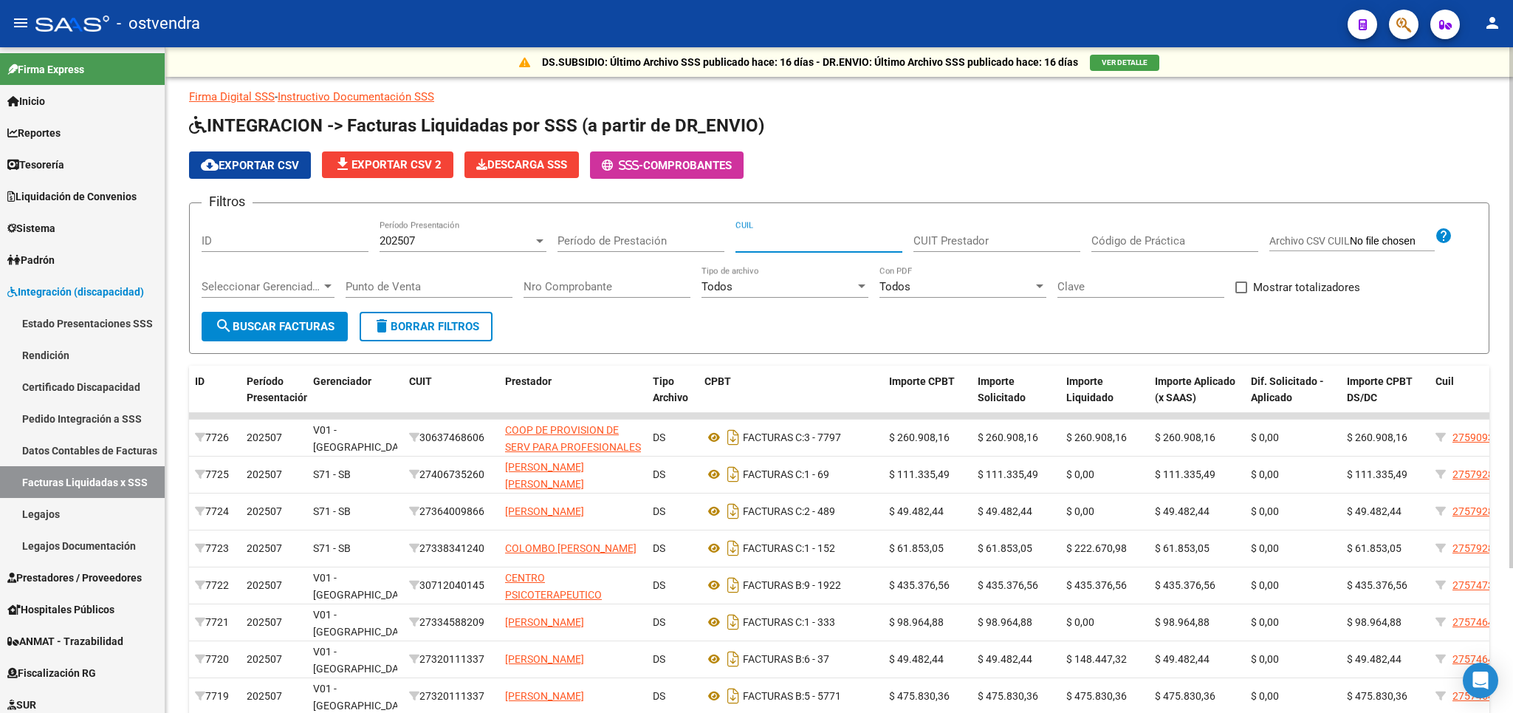
paste input "23-56645697-4"
click at [305, 327] on span "search Buscar Facturas" at bounding box center [275, 326] width 120 height 13
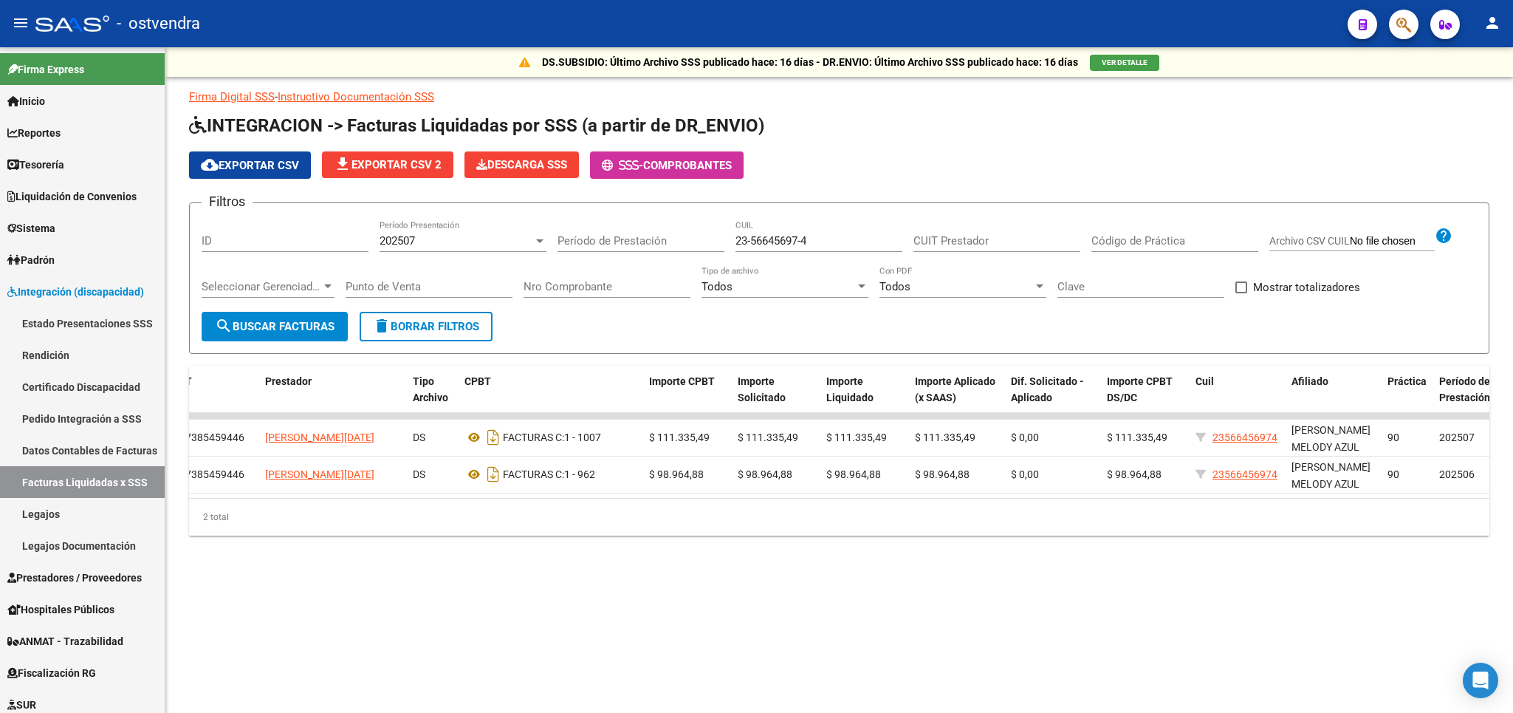
scroll to position [0, 299]
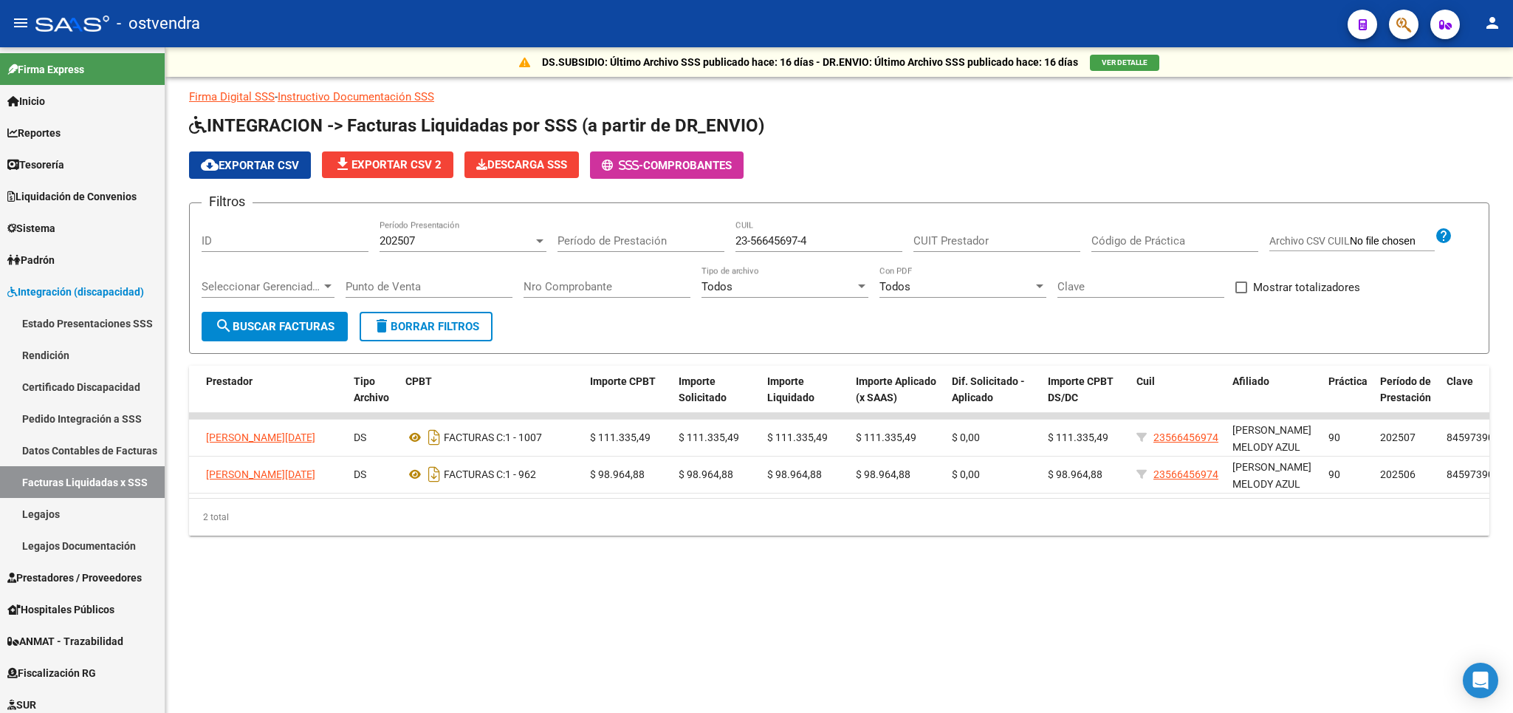
click at [478, 234] on div "202507 Período Presentación" at bounding box center [463, 236] width 167 height 32
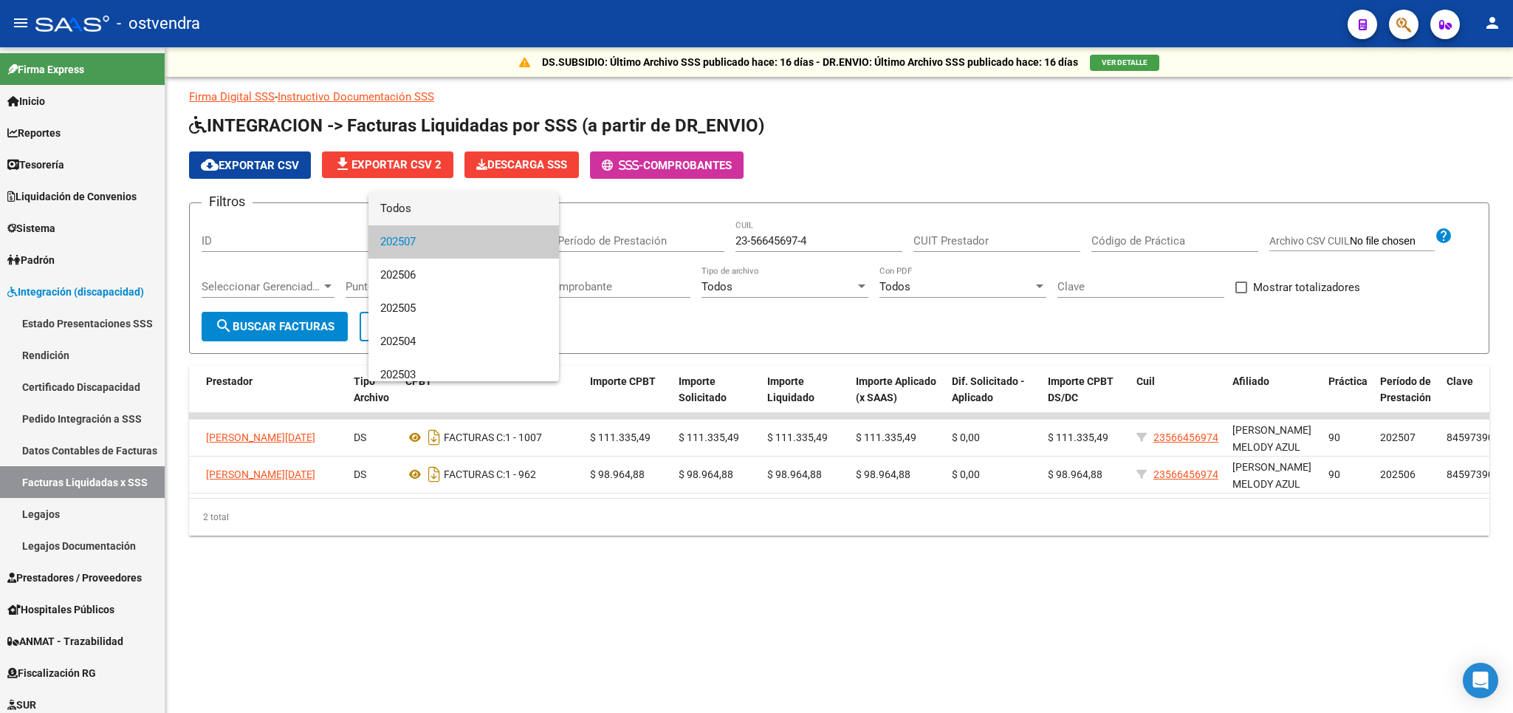
drag, startPoint x: 436, startPoint y: 206, endPoint x: 440, endPoint y: 256, distance: 50.3
click at [436, 205] on span "Todos" at bounding box center [463, 208] width 167 height 33
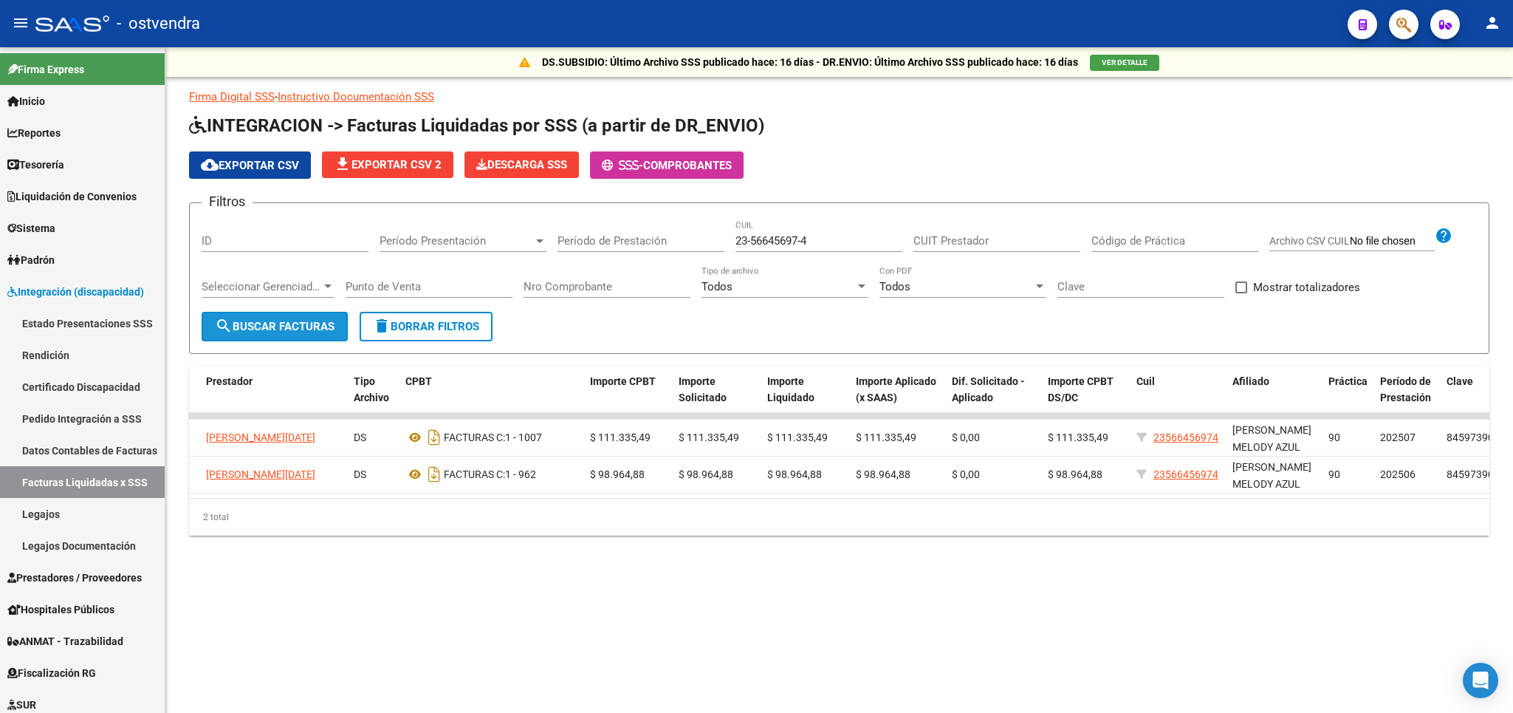
click at [296, 327] on span "search Buscar Facturas" at bounding box center [275, 326] width 120 height 13
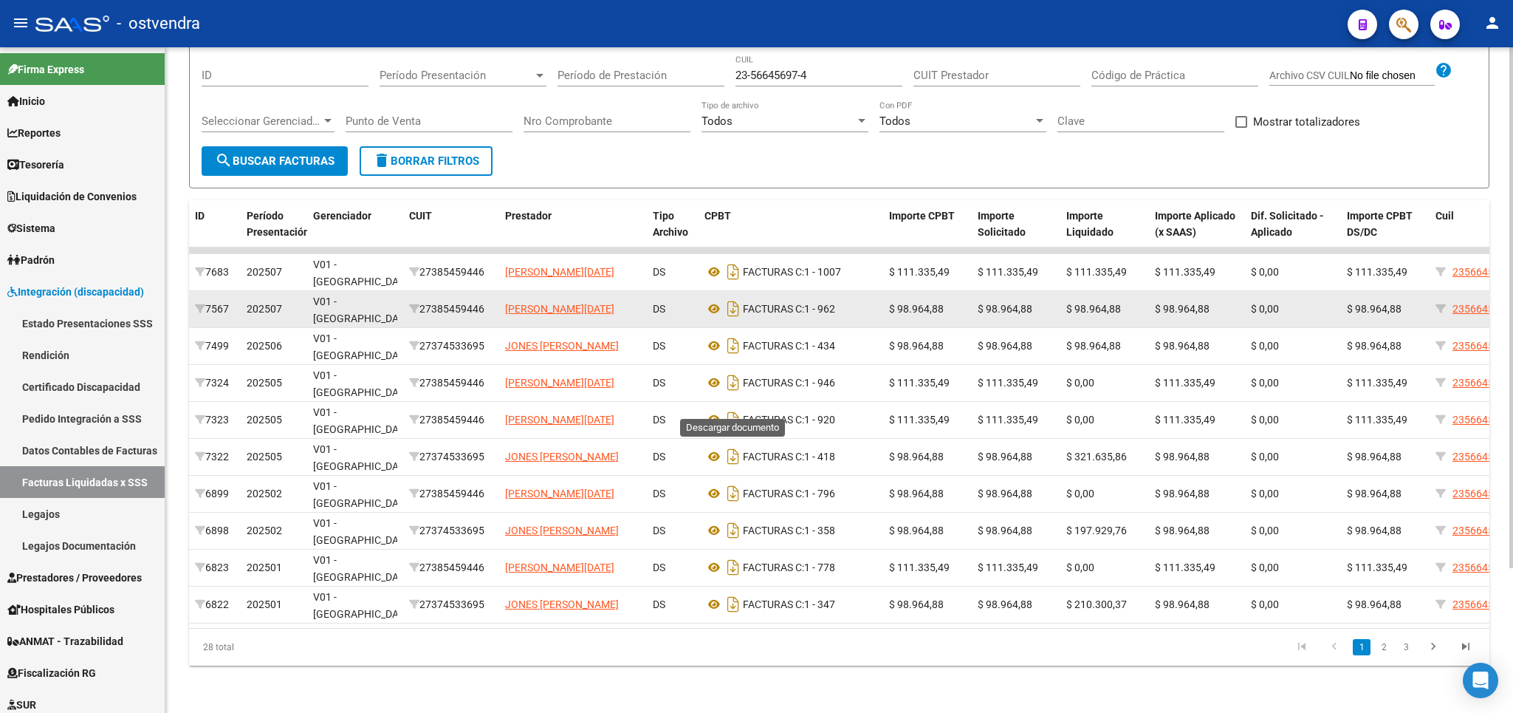
scroll to position [0, 0]
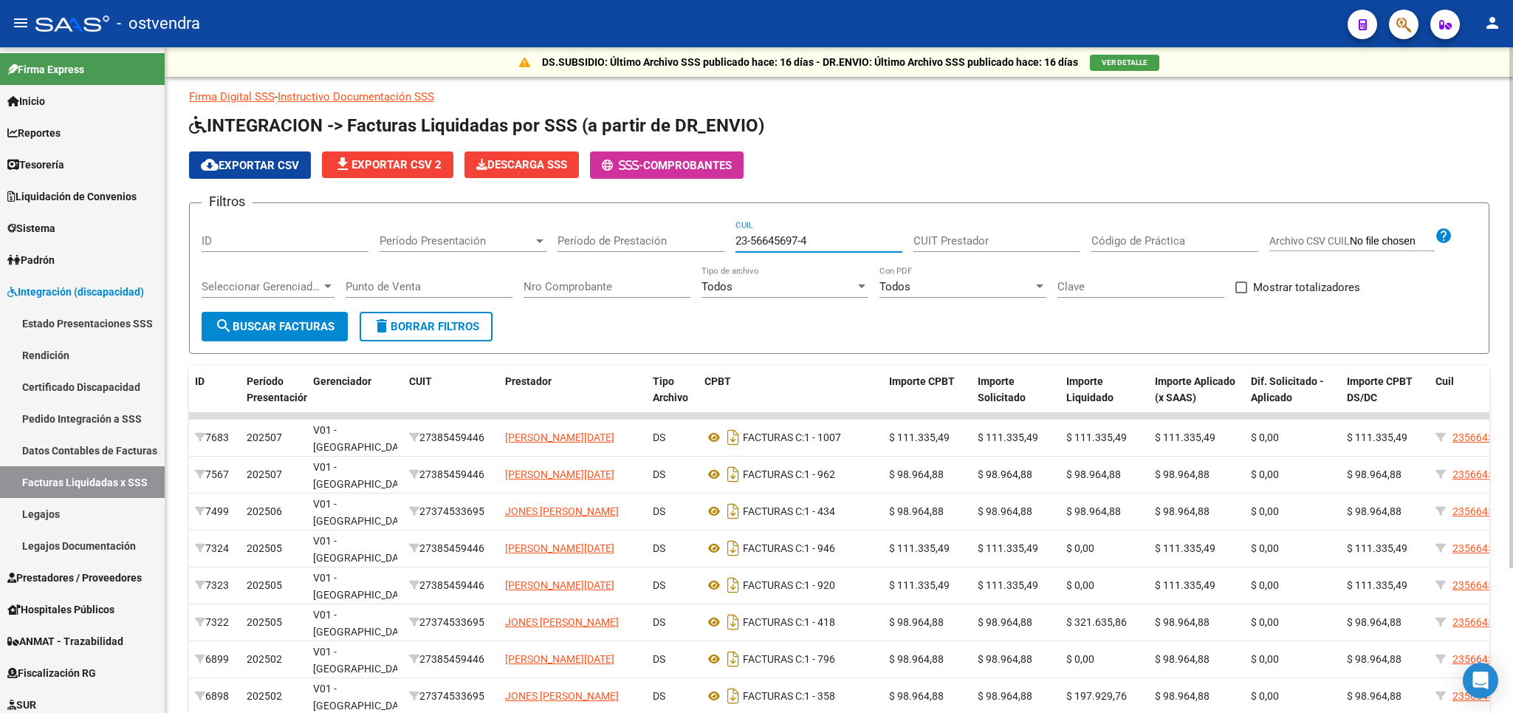
drag, startPoint x: 837, startPoint y: 239, endPoint x: 704, endPoint y: 237, distance: 132.9
click at [735, 237] on input "23-56645697-4" at bounding box center [818, 240] width 167 height 13
paste input "7-56261286-1"
type input "27-56261286-1"
click at [254, 325] on span "search Buscar Facturas" at bounding box center [275, 326] width 120 height 13
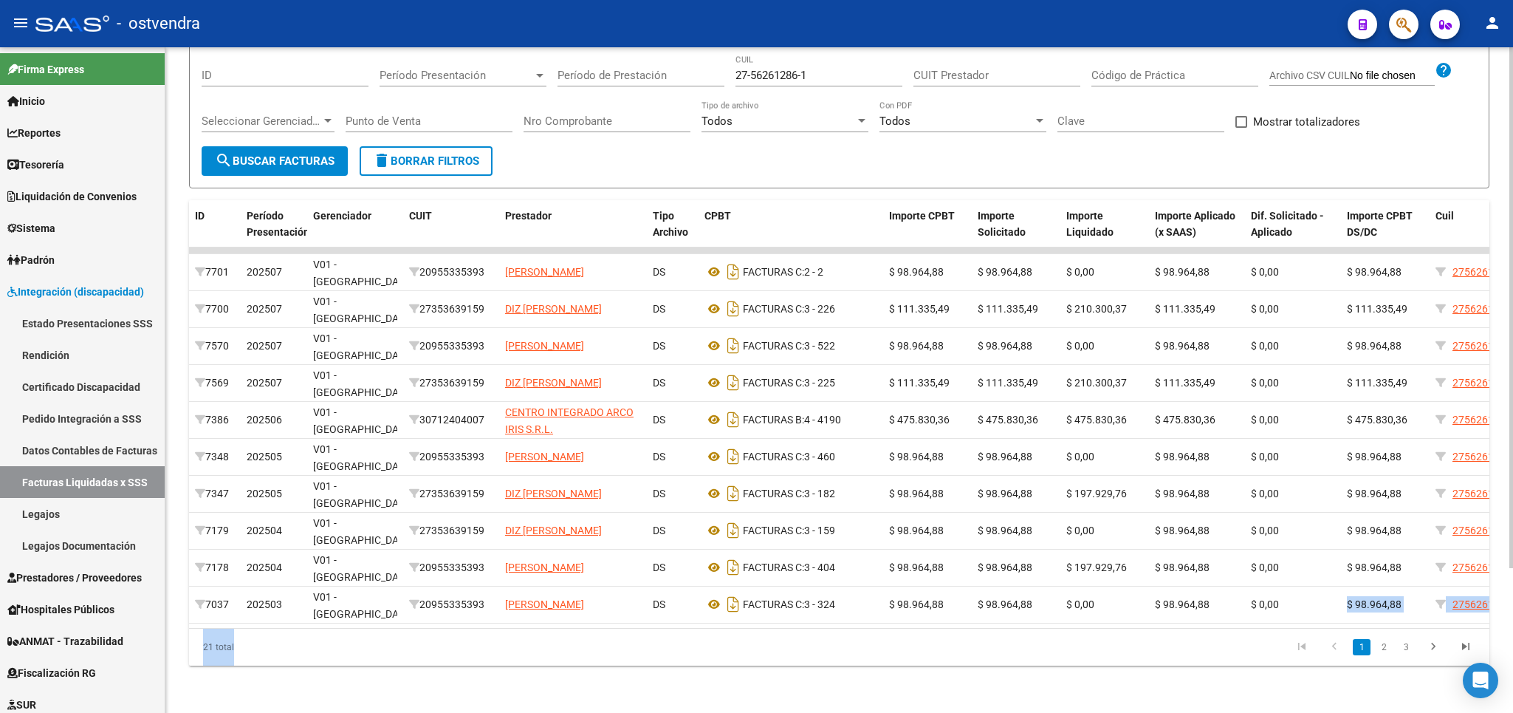
drag, startPoint x: 1119, startPoint y: 608, endPoint x: 797, endPoint y: 628, distance: 322.6
click at [797, 628] on datatable-body "7701 202507 V01 - Viasano 20955335393 BORGES PEREZ ALEJANDRO JOSE DS FACTURAS C…" at bounding box center [839, 437] width 1300 height 380
click at [1207, 644] on datatable-pager "1 2 3" at bounding box center [968, 646] width 1028 height 25
